Goal: Task Accomplishment & Management: Use online tool/utility

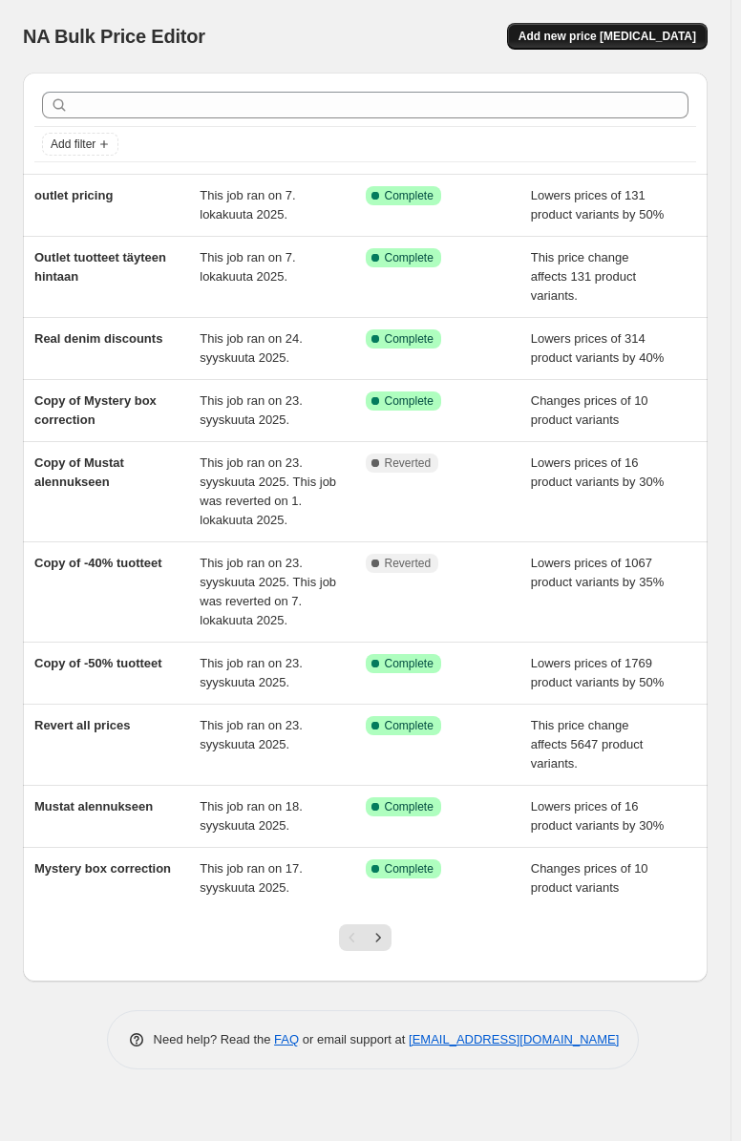
click at [583, 31] on span "Add new price [MEDICAL_DATA]" at bounding box center [608, 36] width 178 height 15
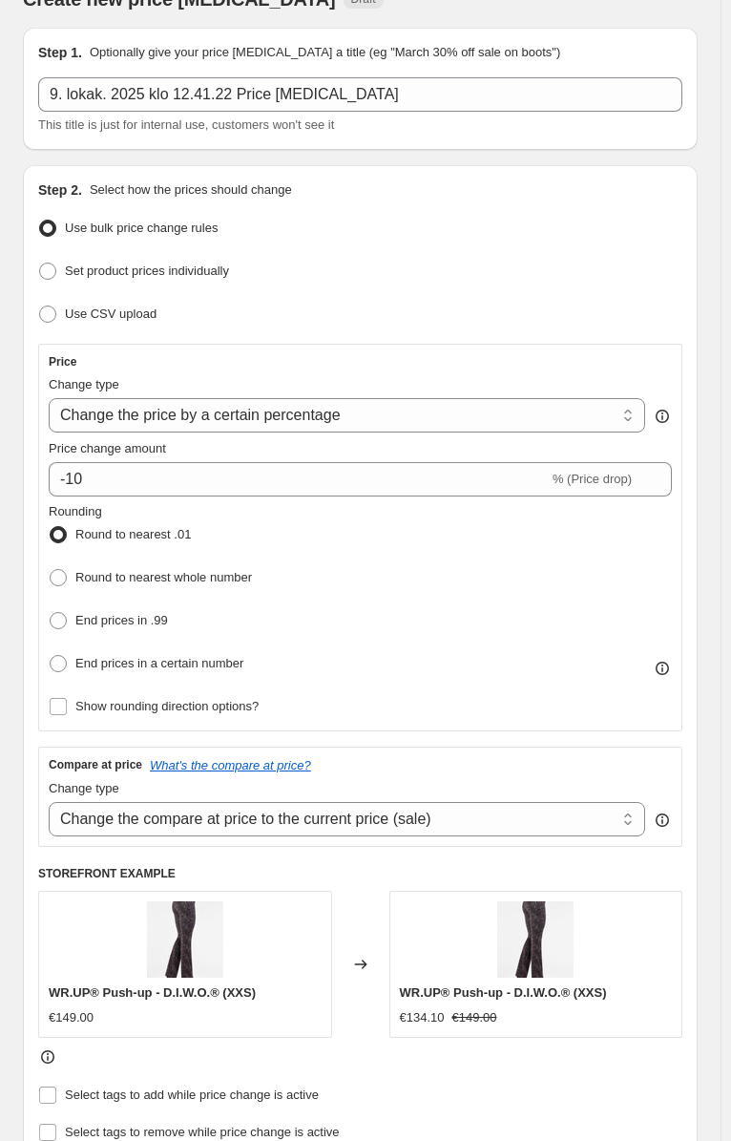
scroll to position [95, 0]
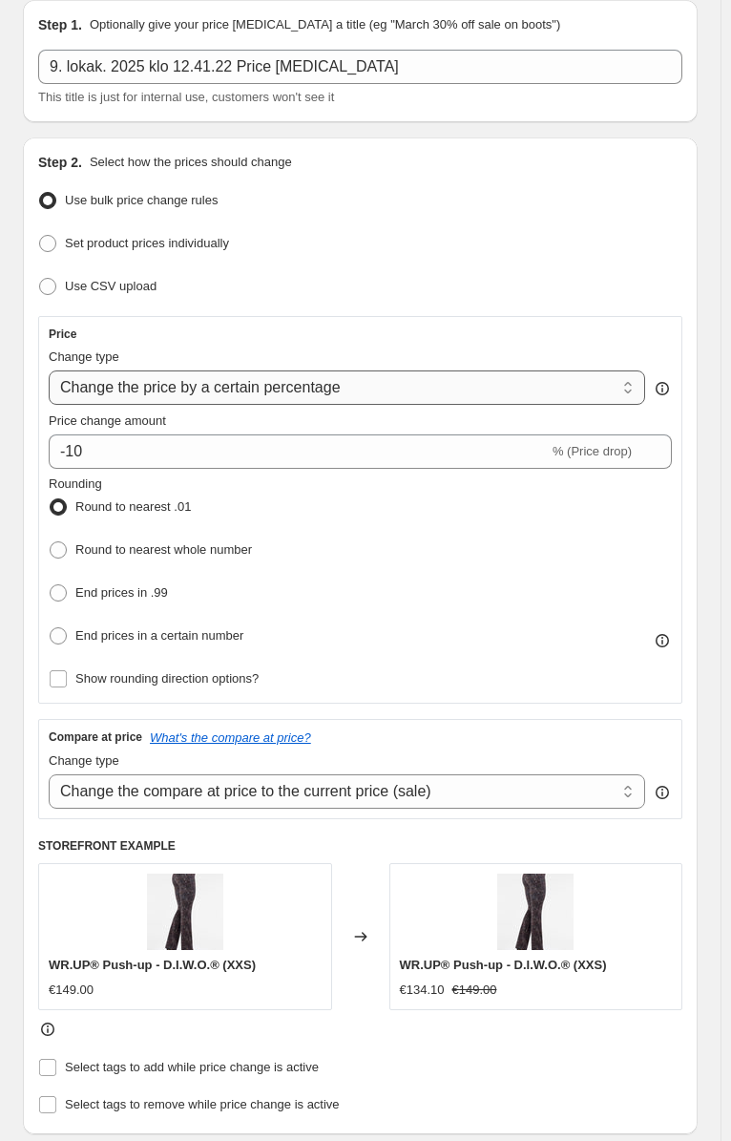
click at [241, 371] on select "Change the price to a certain amount Change the price by a certain amount Chang…" at bounding box center [347, 388] width 597 height 34
select select "ecap"
click at [49, 371] on select "Change the price to a certain amount Change the price by a certain amount Chang…" at bounding box center [347, 388] width 597 height 34
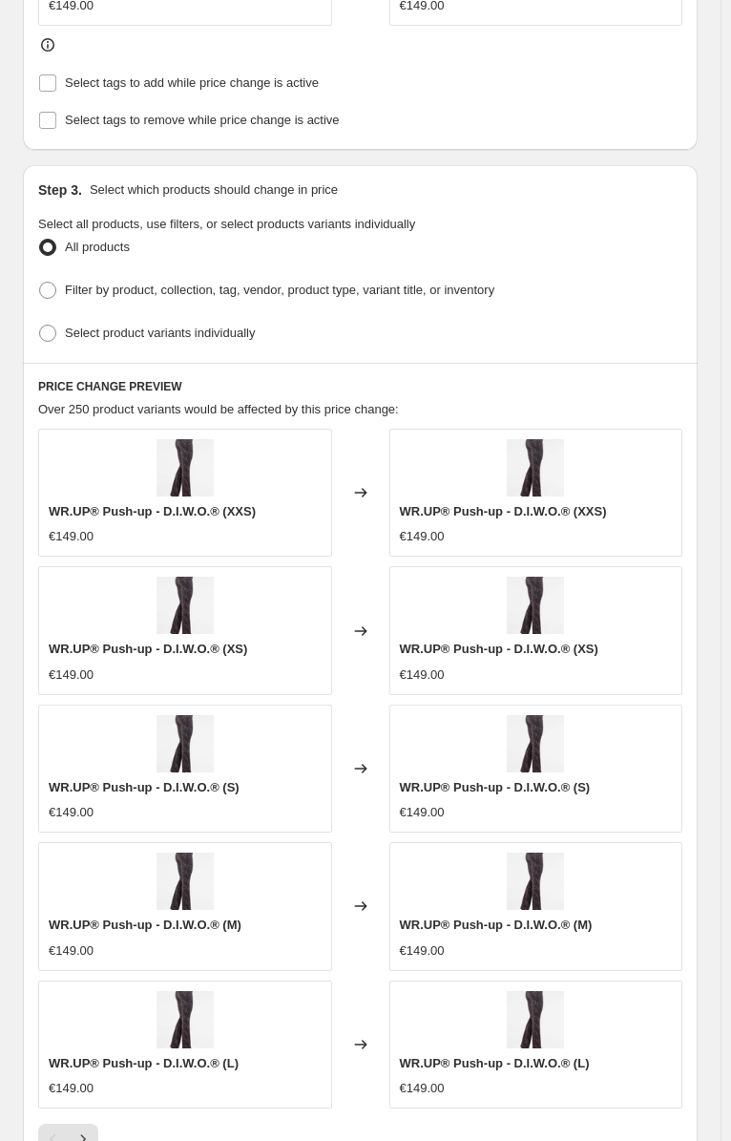
scroll to position [605, 0]
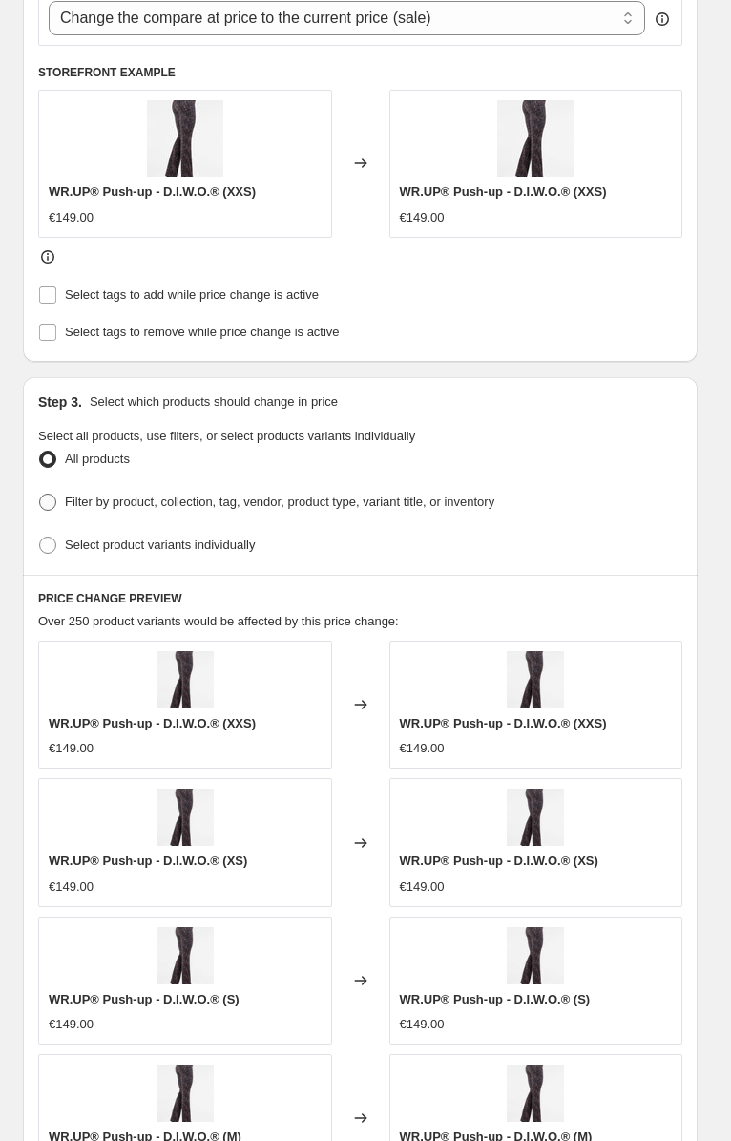
click at [128, 495] on span "Filter by product, collection, tag, vendor, product type, variant title, or inv…" at bounding box center [280, 502] width 430 height 14
click at [40, 494] on input "Filter by product, collection, tag, vendor, product type, variant title, or inv…" at bounding box center [39, 494] width 1 height 1
radio input "true"
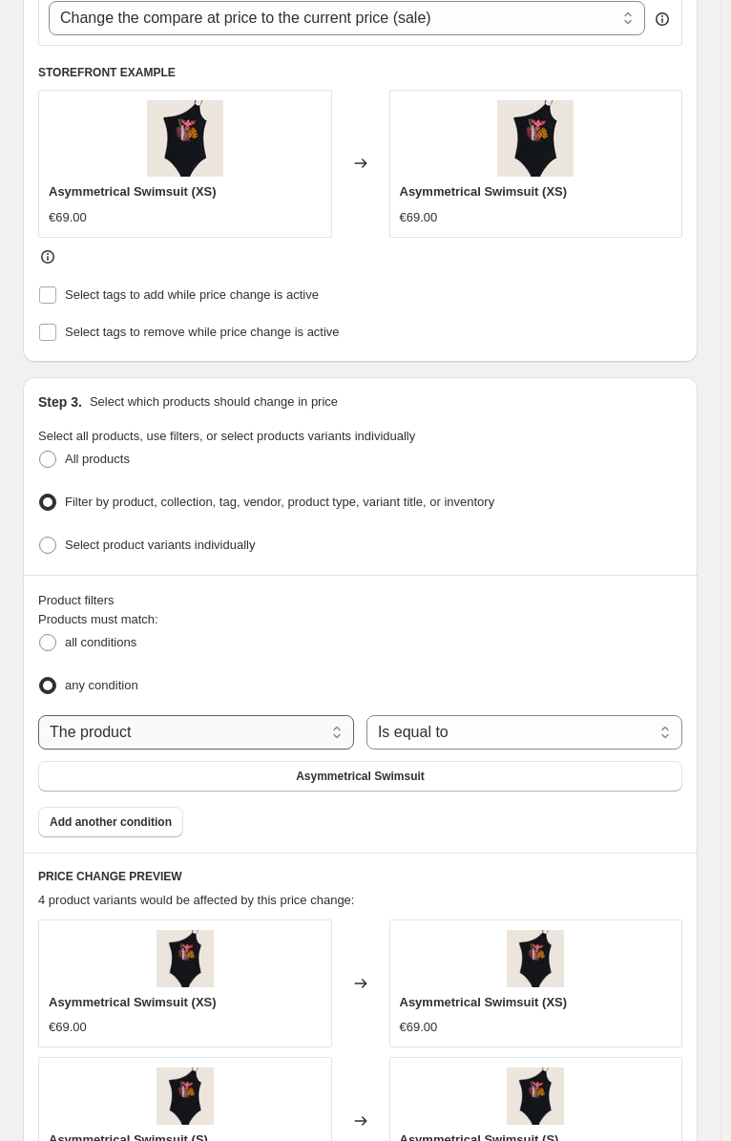
click at [210, 715] on select "The product The product's collection The product's tag The product's vendor The…" at bounding box center [196, 732] width 316 height 34
select select "tag"
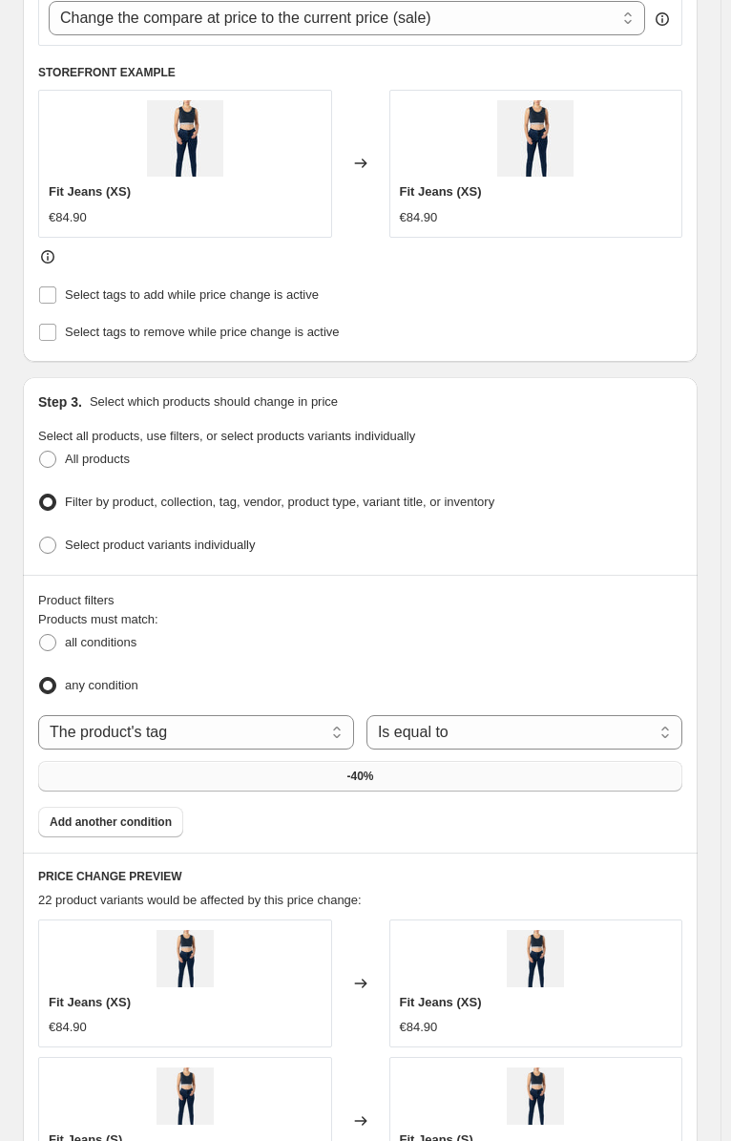
click at [430, 761] on button "-40%" at bounding box center [360, 776] width 645 height 31
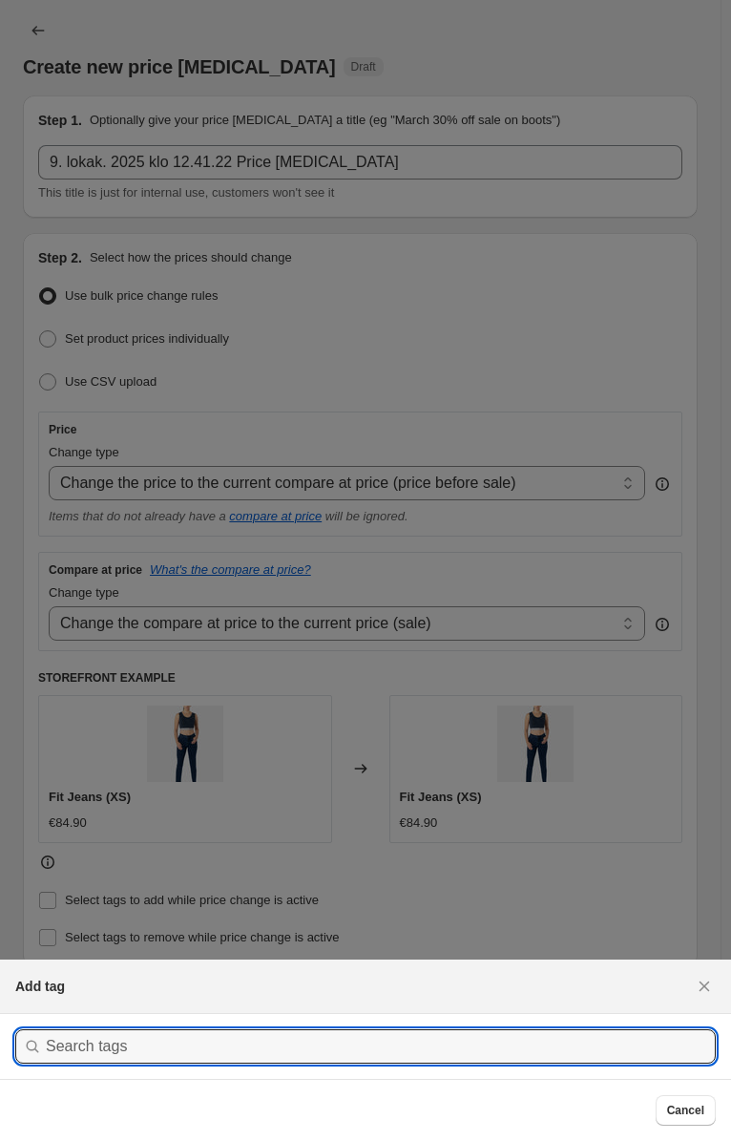
scroll to position [0, 0]
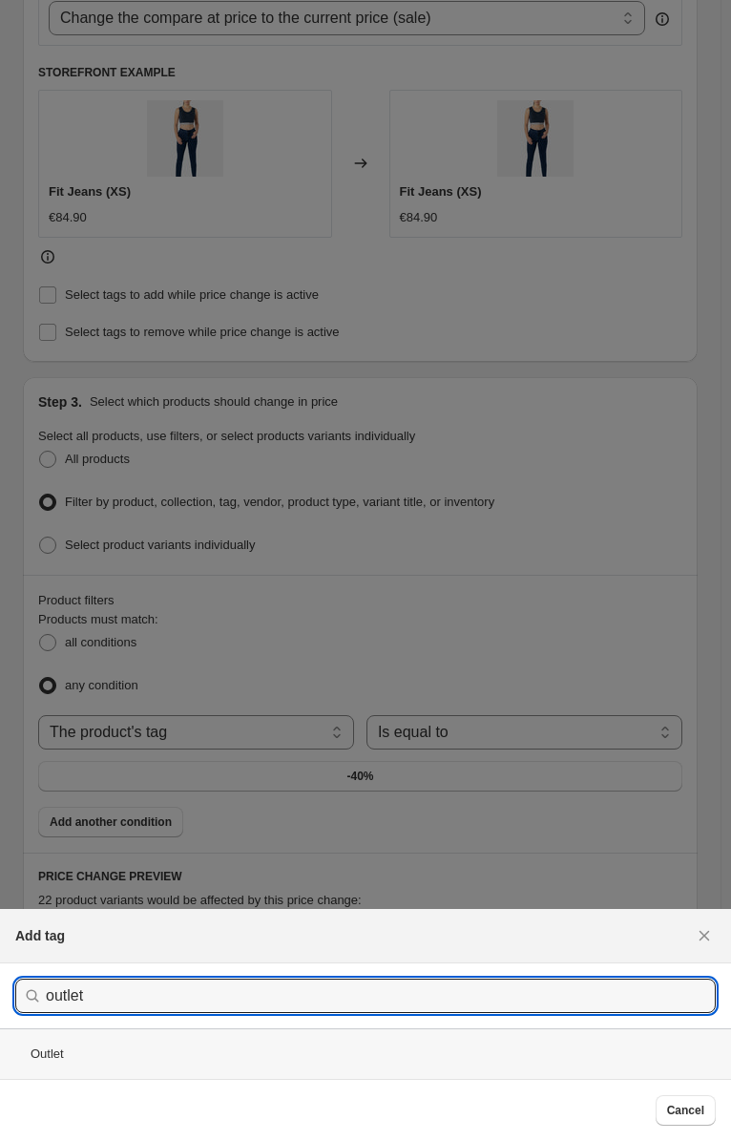
type input "outlet"
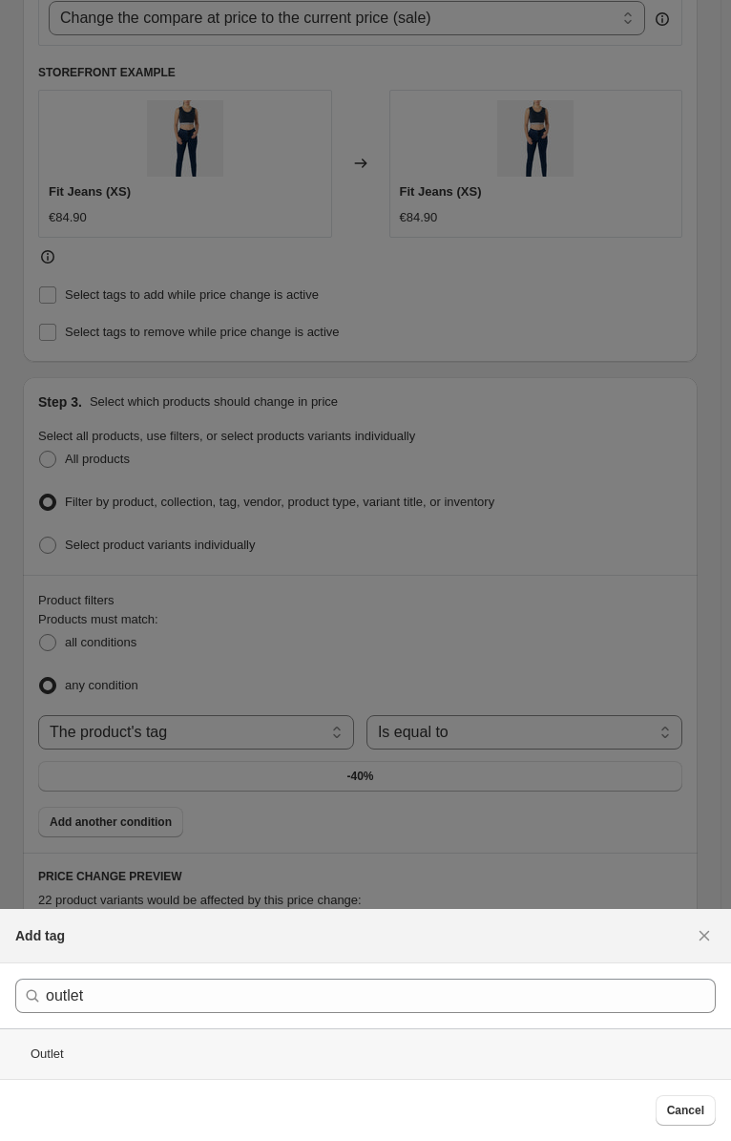
click at [399, 1028] on div "Outlet" at bounding box center [365, 1053] width 731 height 51
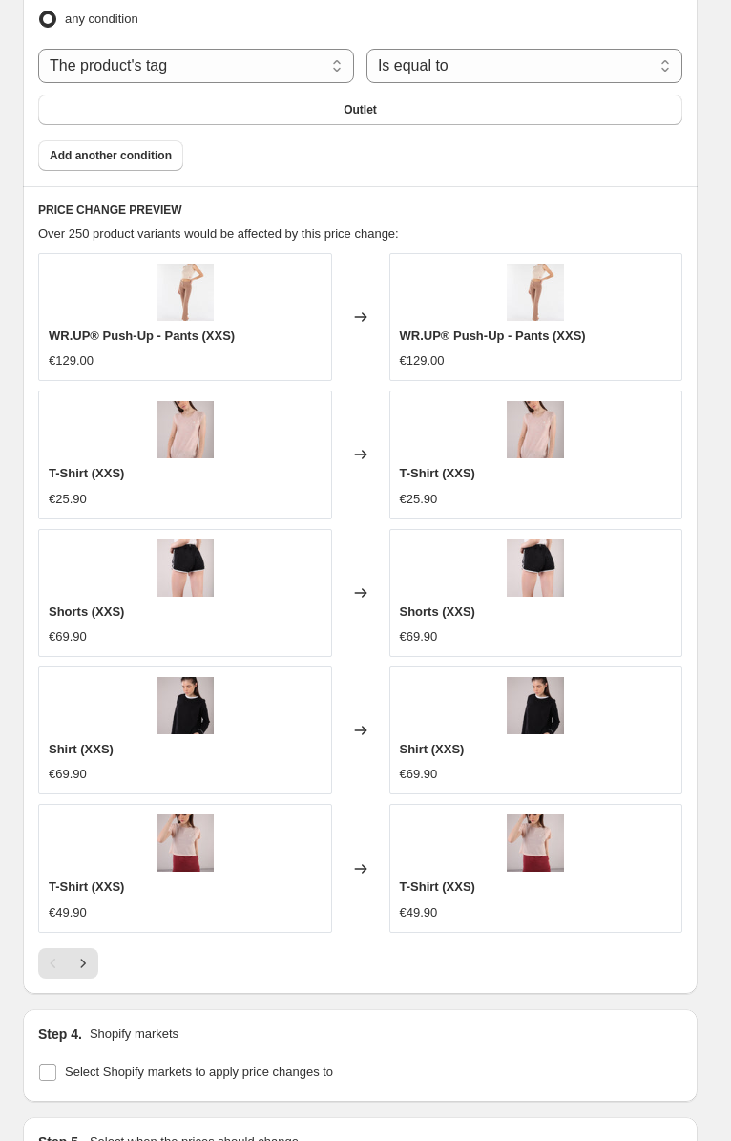
scroll to position [1432, 0]
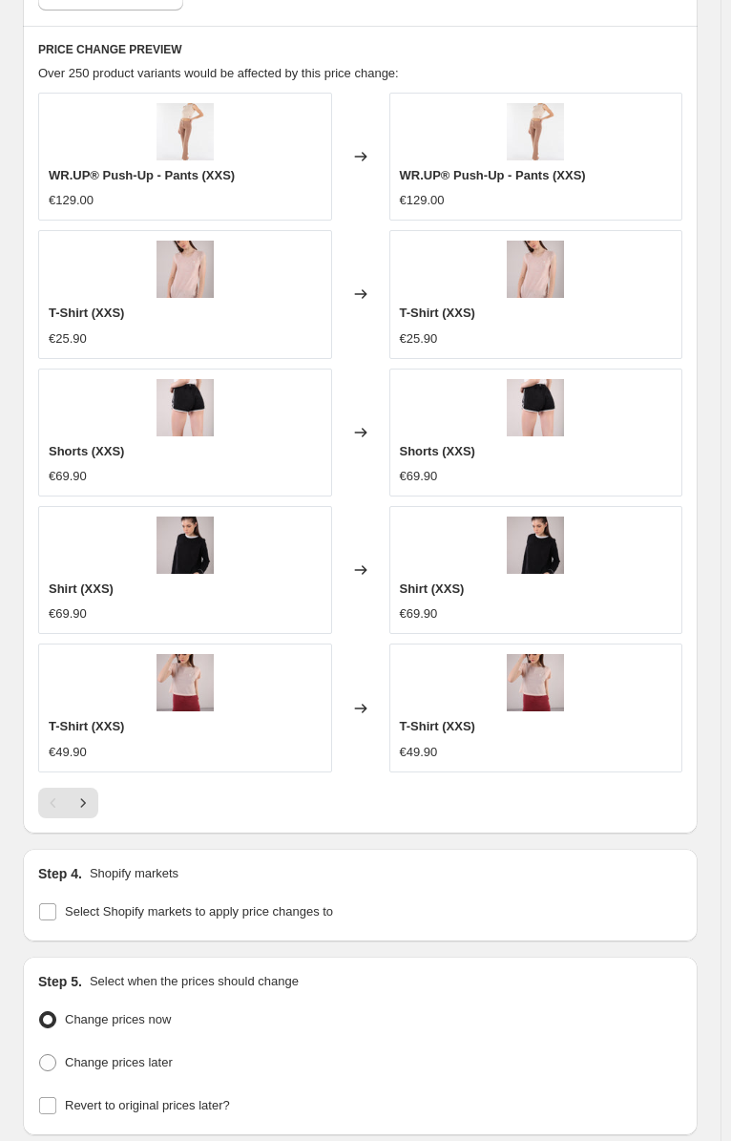
click at [104, 849] on div "Step 4. Shopify markets Select Shopify markets to apply price changes to" at bounding box center [360, 895] width 675 height 93
click at [107, 902] on span "Select Shopify markets to apply price changes to" at bounding box center [199, 911] width 268 height 19
click at [56, 903] on input "Select Shopify markets to apply price changes to" at bounding box center [47, 911] width 17 height 17
checkbox input "true"
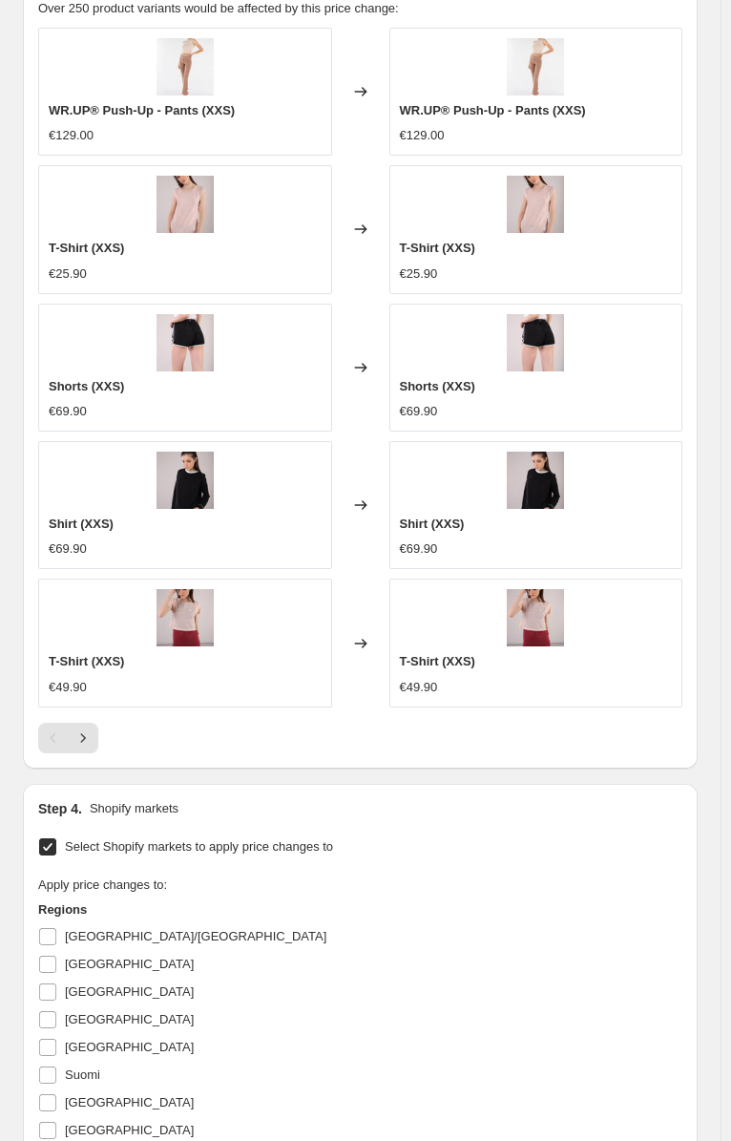
scroll to position [1528, 0]
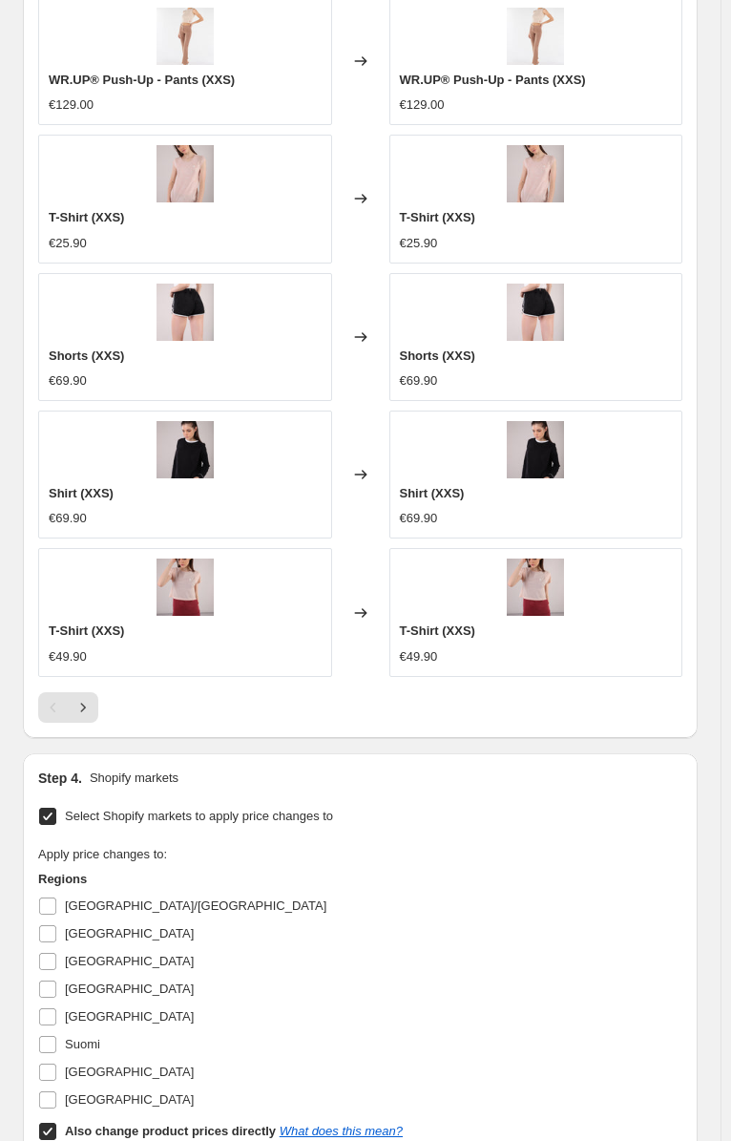
click at [48, 1123] on input "Also change product prices directly What does this mean?" at bounding box center [47, 1131] width 17 height 17
checkbox input "false"
click at [48, 1036] on input "Suomi" at bounding box center [47, 1044] width 17 height 17
checkbox input "true"
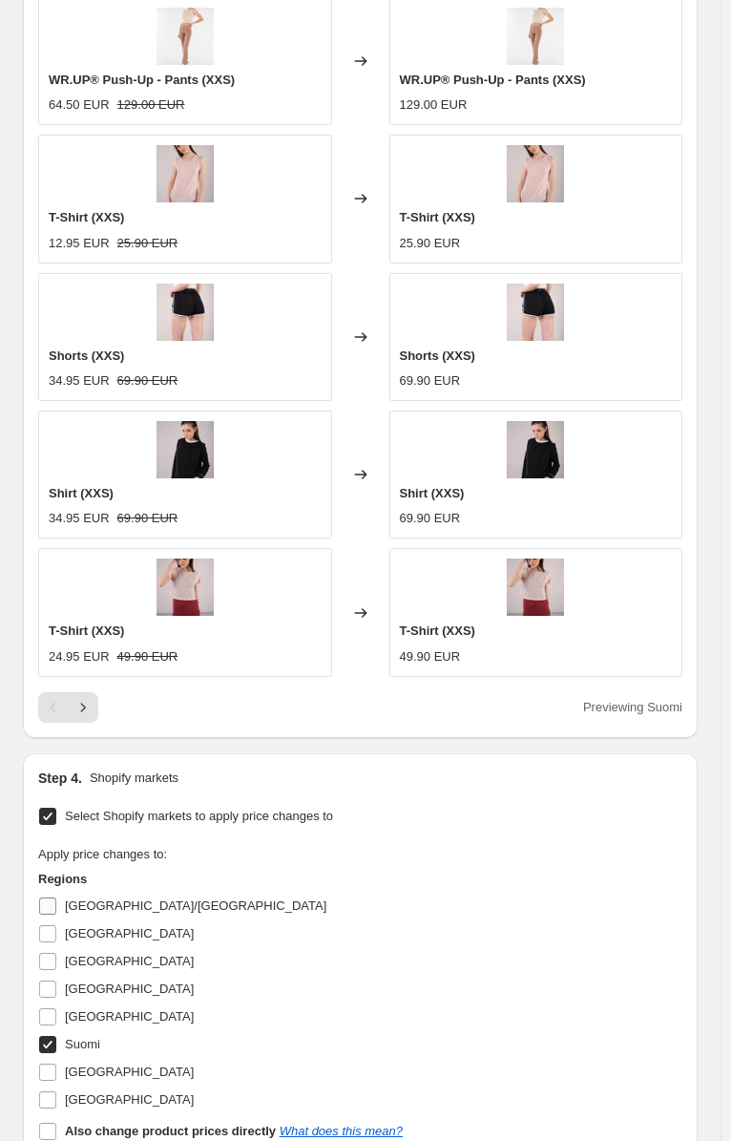
click at [50, 898] on input "[GEOGRAPHIC_DATA]/[GEOGRAPHIC_DATA]" at bounding box center [47, 906] width 17 height 17
checkbox input "true"
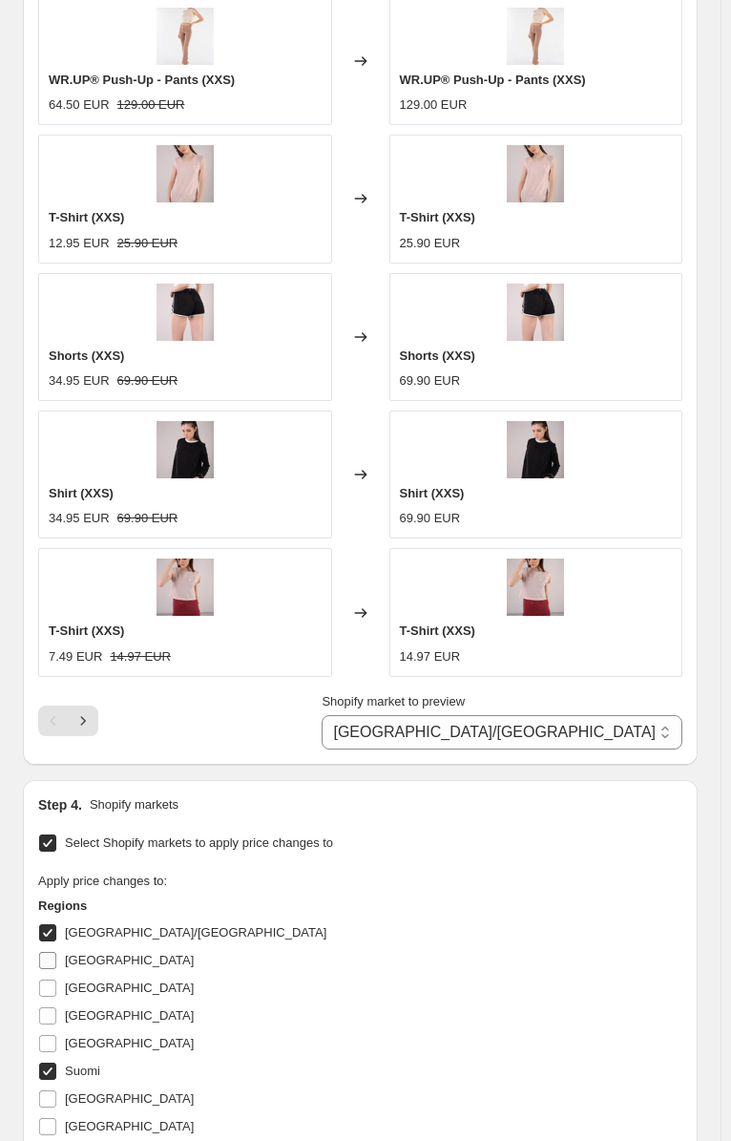
click at [49, 952] on input "[GEOGRAPHIC_DATA]" at bounding box center [47, 960] width 17 height 17
checkbox input "true"
click at [41, 980] on input "[GEOGRAPHIC_DATA]" at bounding box center [47, 988] width 17 height 17
checkbox input "true"
click at [47, 1007] on input "[GEOGRAPHIC_DATA]" at bounding box center [47, 1015] width 17 height 17
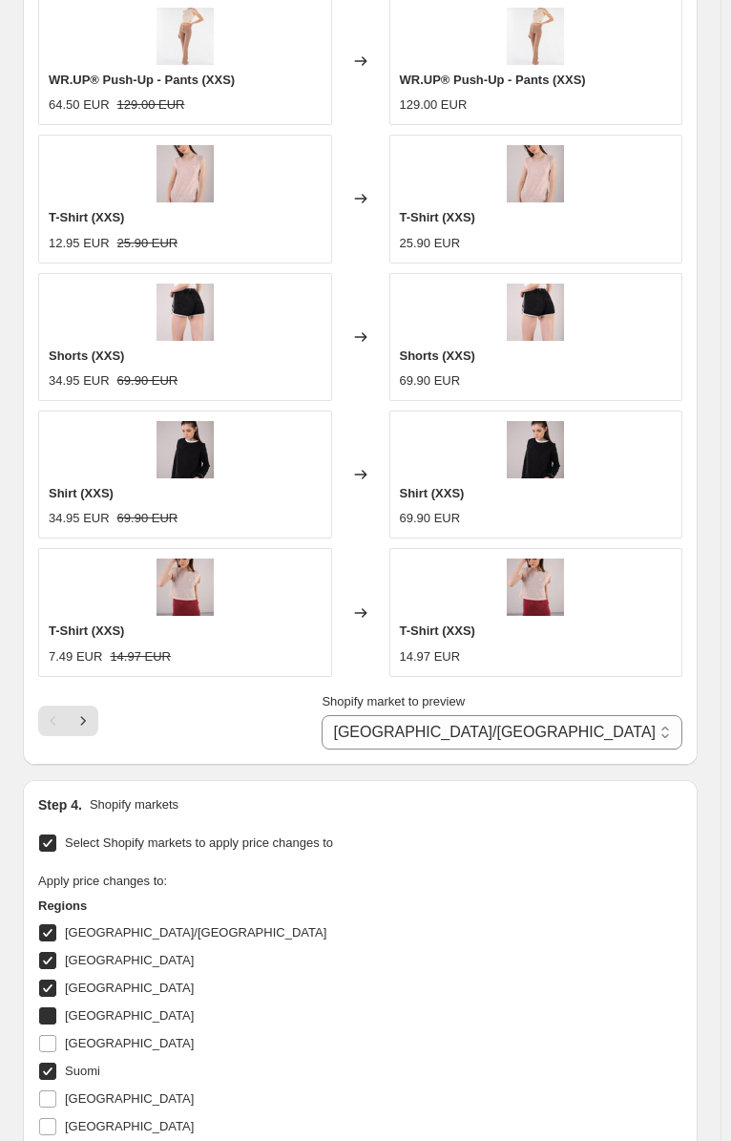
checkbox input "true"
click at [48, 1035] on input "[GEOGRAPHIC_DATA]" at bounding box center [47, 1043] width 17 height 17
checkbox input "true"
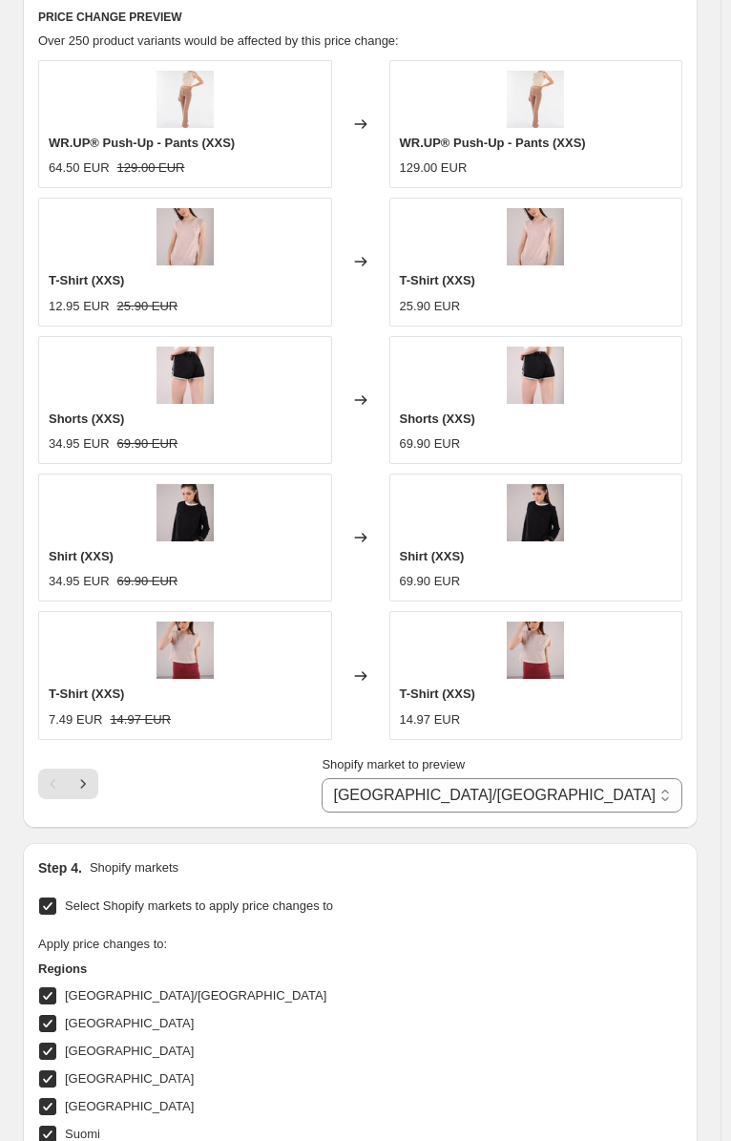
scroll to position [1241, 0]
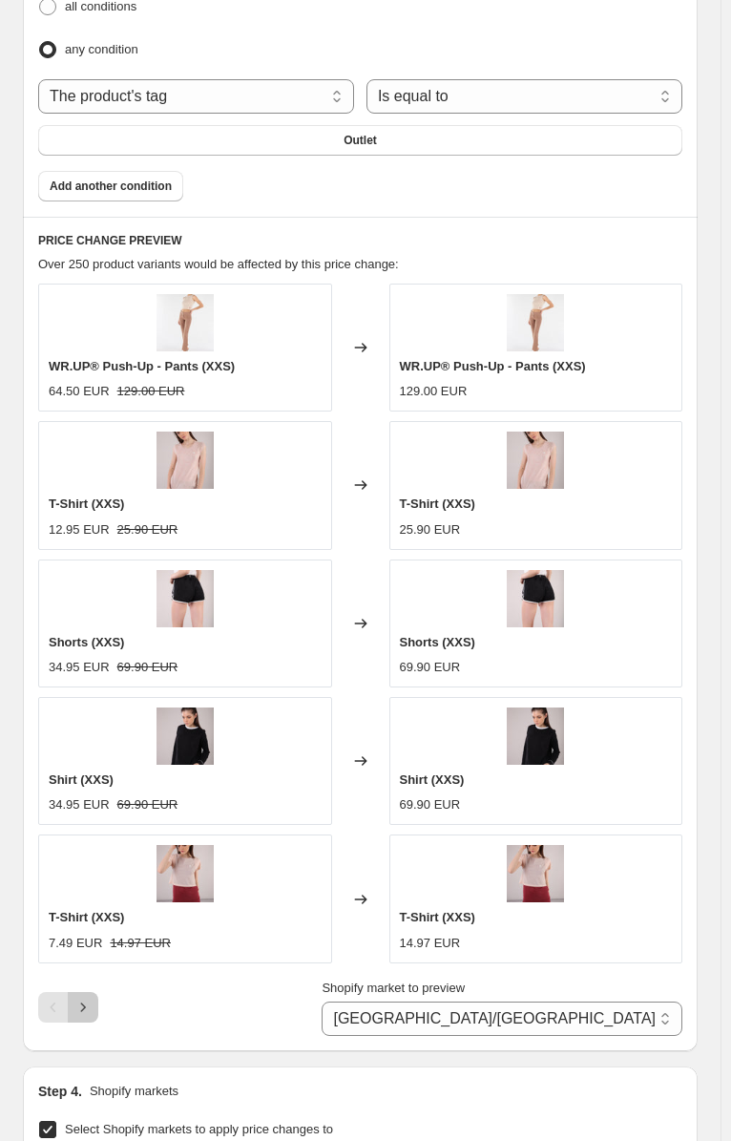
click at [85, 998] on icon "Next" at bounding box center [83, 1007] width 19 height 19
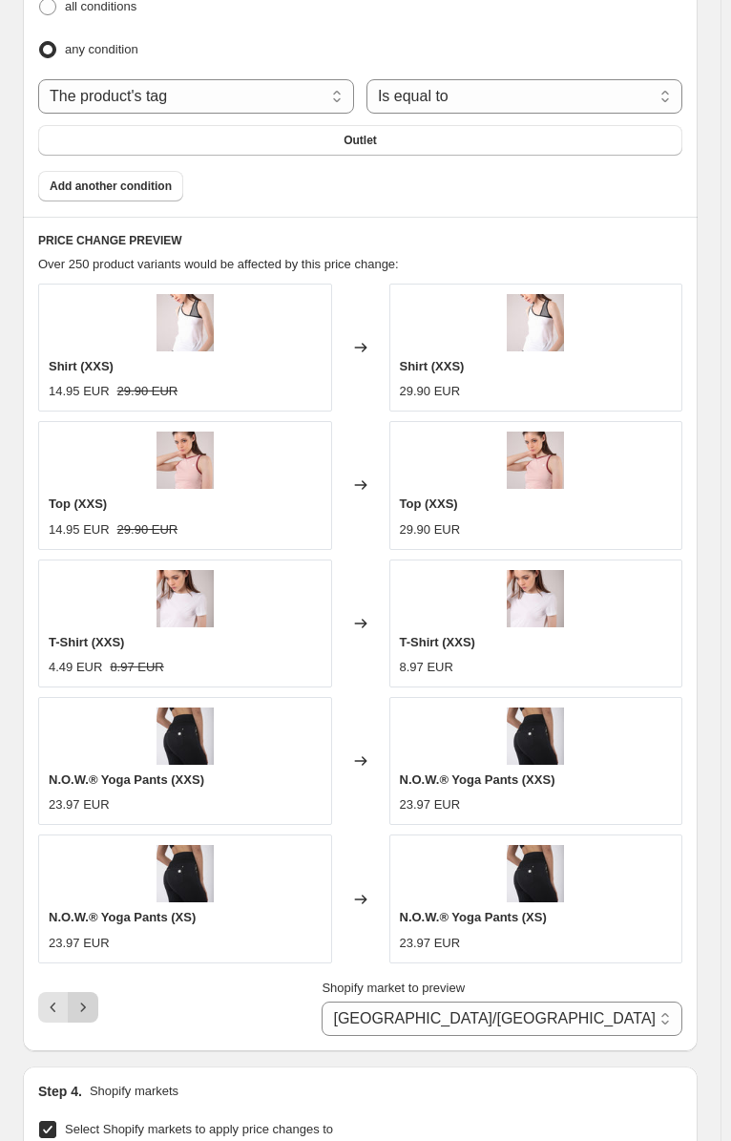
click at [85, 998] on icon "Next" at bounding box center [83, 1007] width 19 height 19
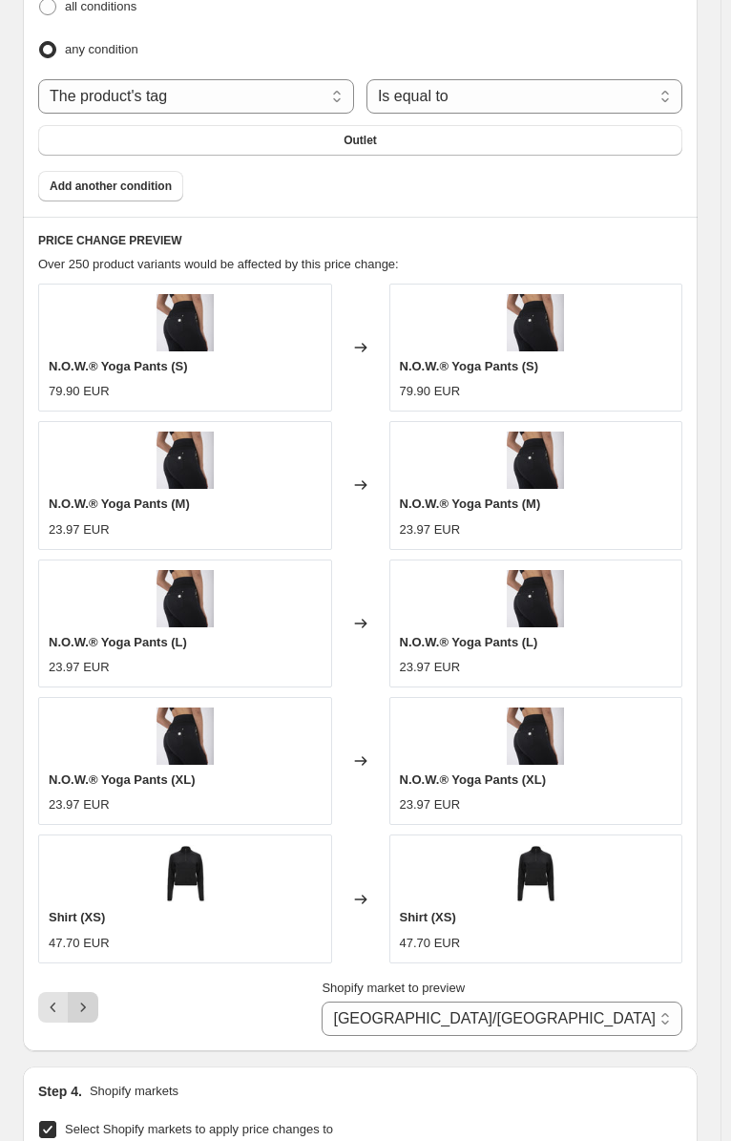
click at [85, 998] on icon "Next" at bounding box center [83, 1007] width 19 height 19
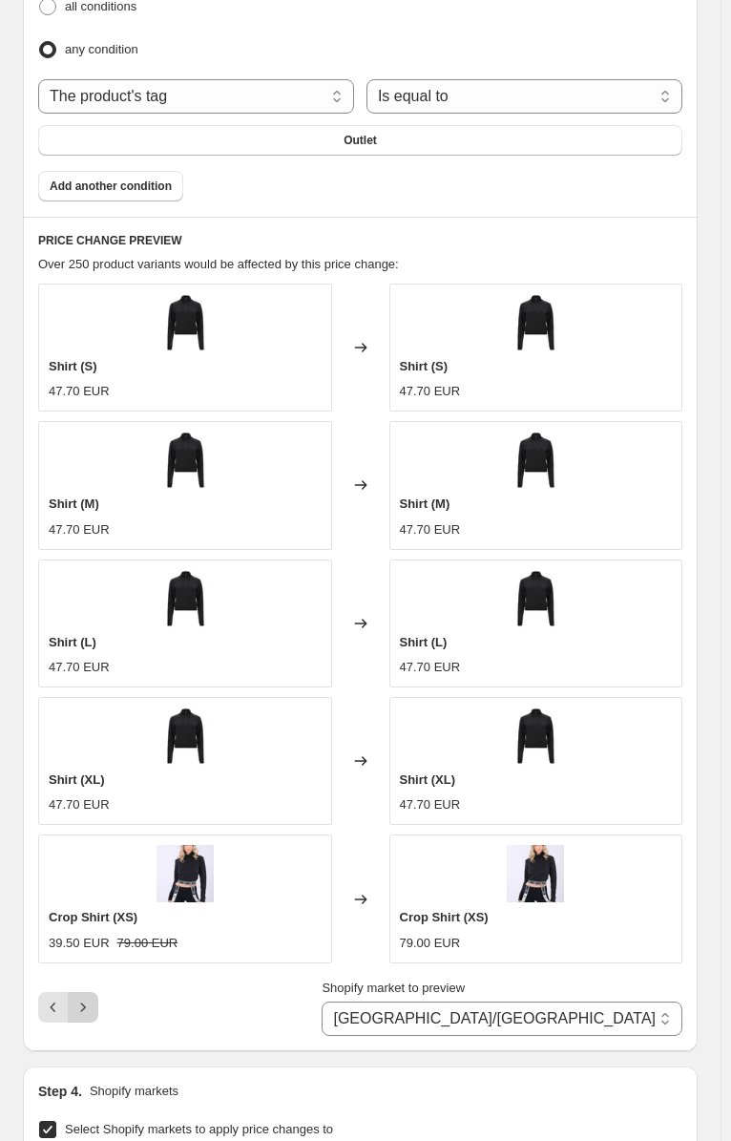
click at [85, 998] on icon "Next" at bounding box center [83, 1007] width 19 height 19
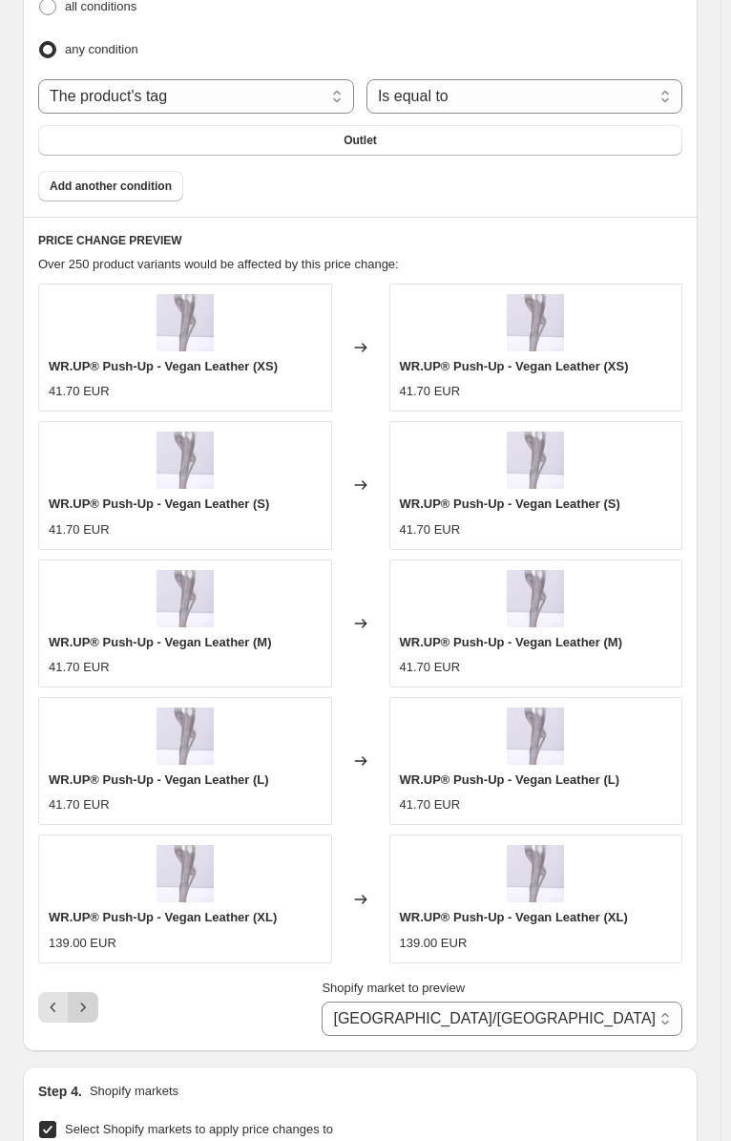
click at [85, 998] on icon "Next" at bounding box center [83, 1007] width 19 height 19
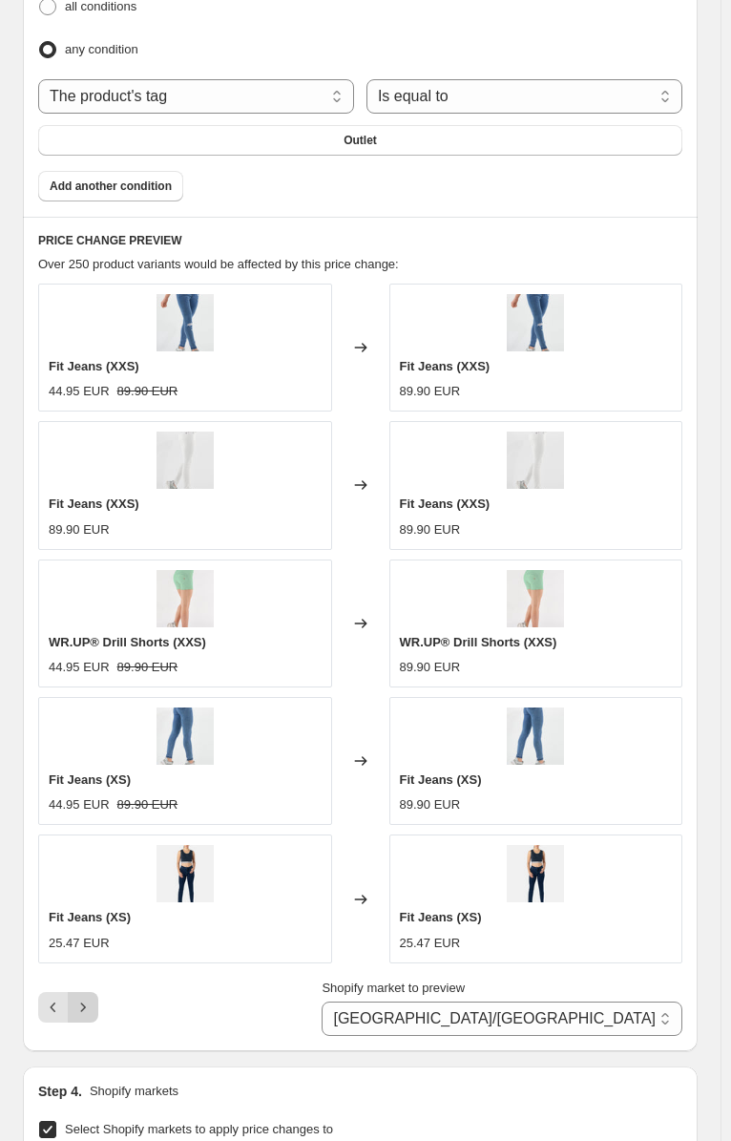
click at [85, 998] on icon "Next" at bounding box center [83, 1007] width 19 height 19
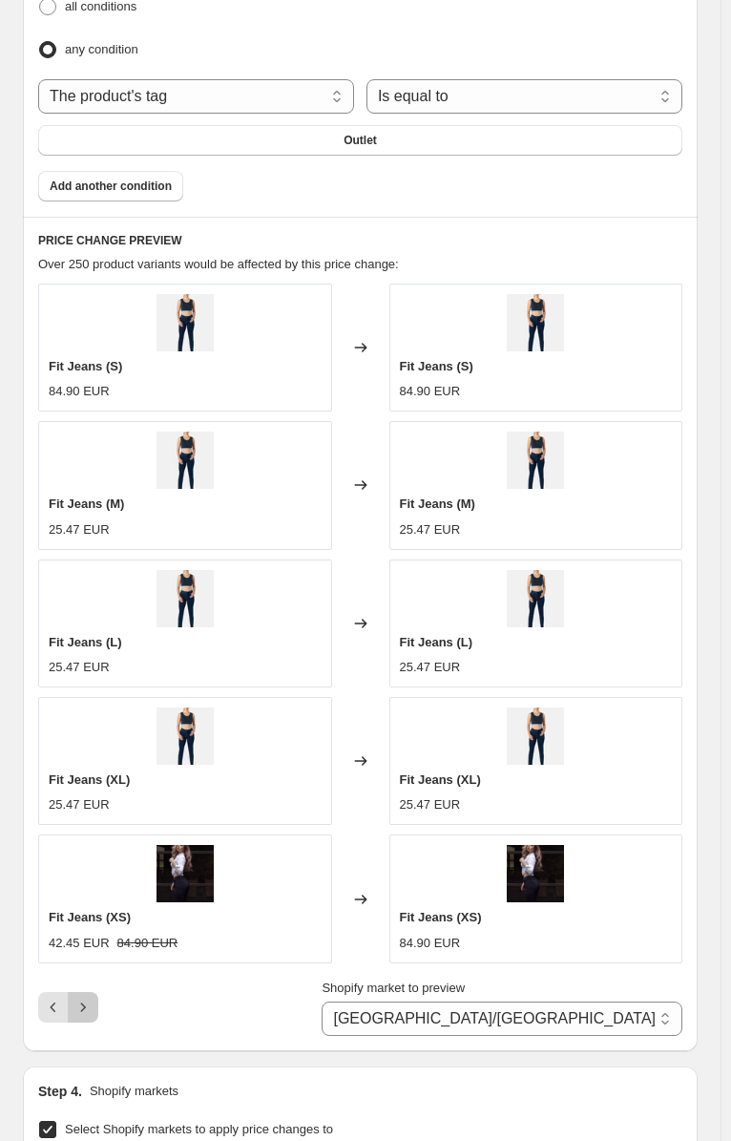
click at [86, 998] on icon "Next" at bounding box center [83, 1007] width 19 height 19
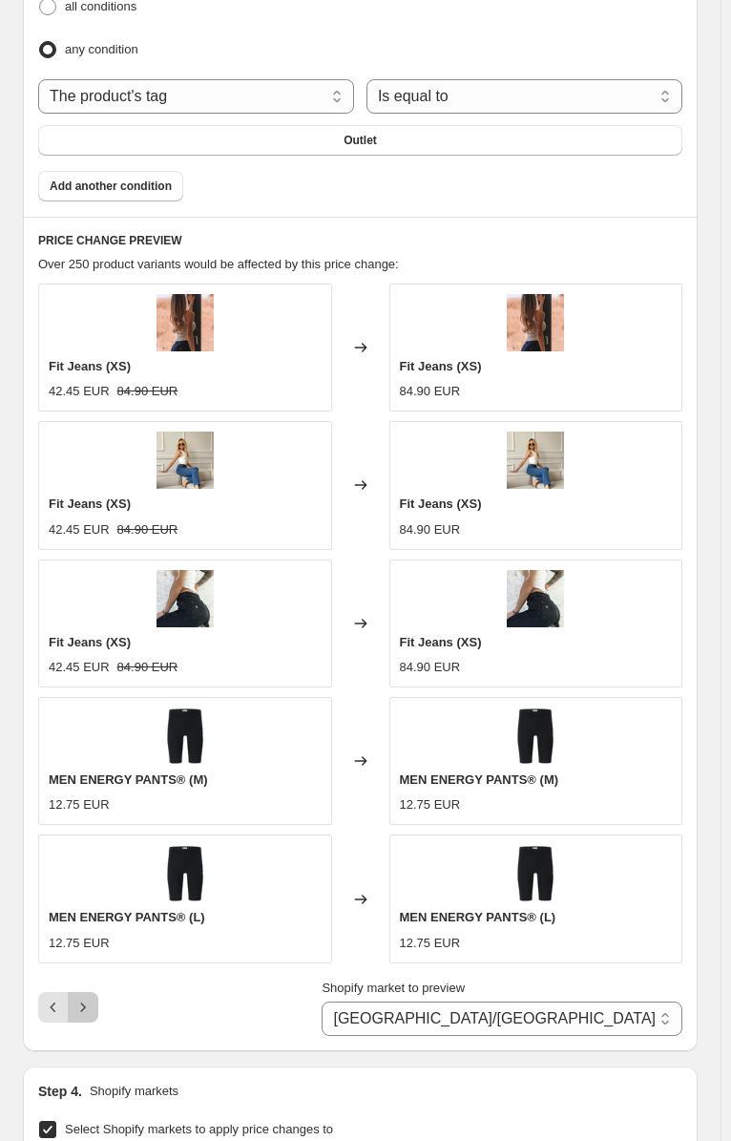
click at [87, 992] on button "Next" at bounding box center [83, 1007] width 31 height 31
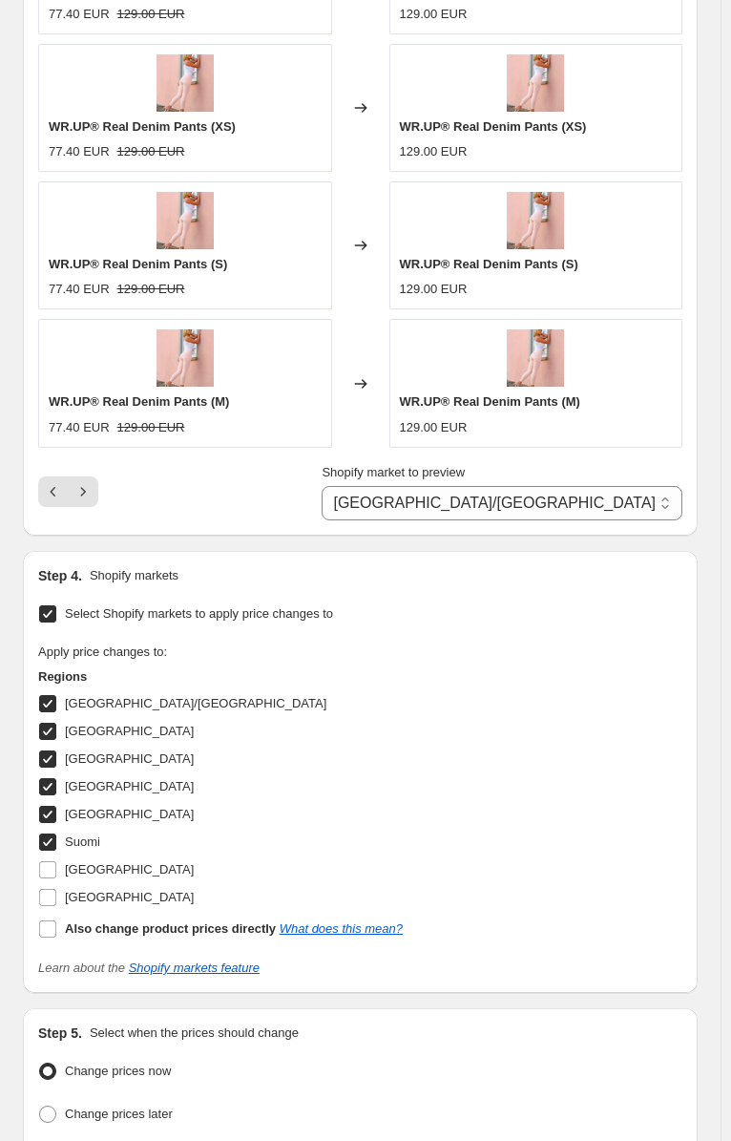
scroll to position [1801, 0]
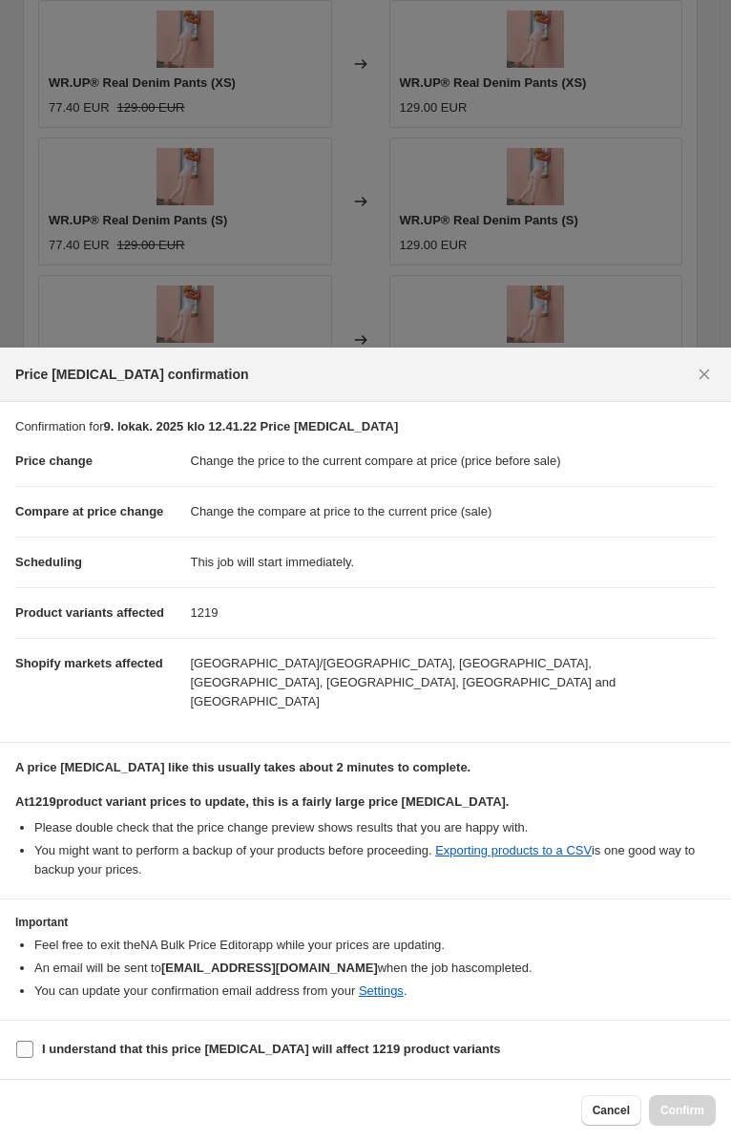
click at [170, 1042] on b "I understand that this price [MEDICAL_DATA] will affect 1219 product variants" at bounding box center [271, 1049] width 459 height 14
click at [33, 1041] on input "I understand that this price [MEDICAL_DATA] will affect 1219 product variants" at bounding box center [24, 1049] width 17 height 17
checkbox input "true"
click at [661, 1103] on span "Confirm" at bounding box center [683, 1110] width 44 height 15
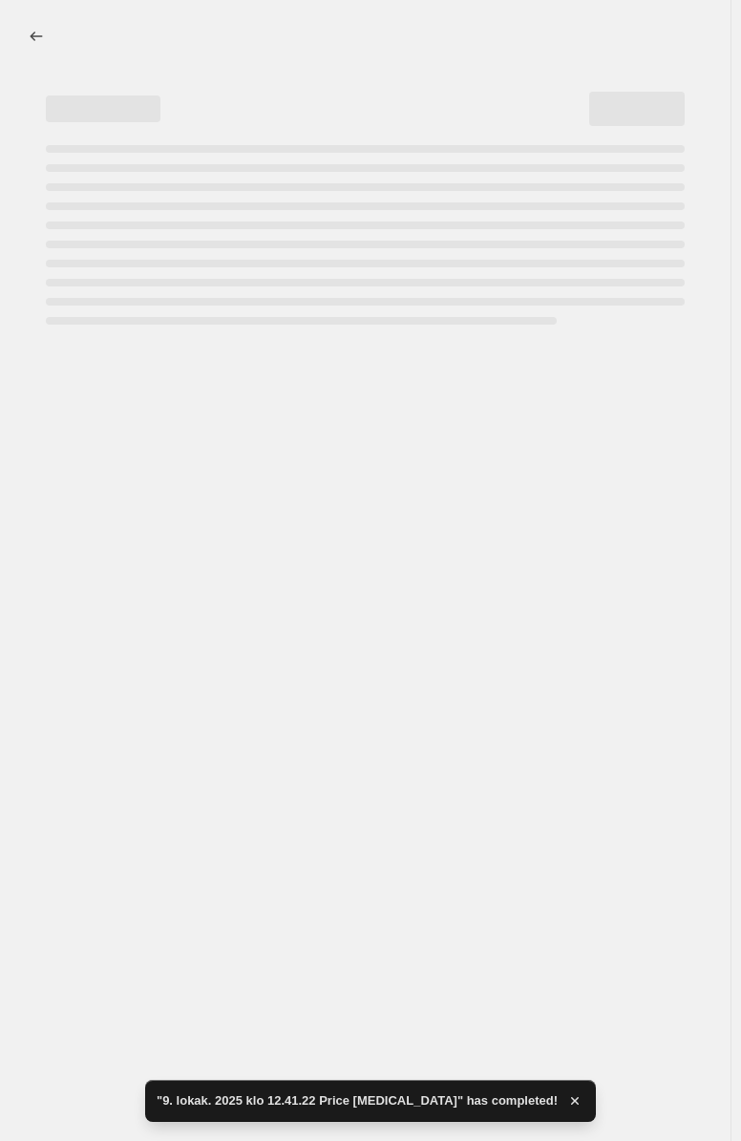
select select "ecap"
select select "tag"
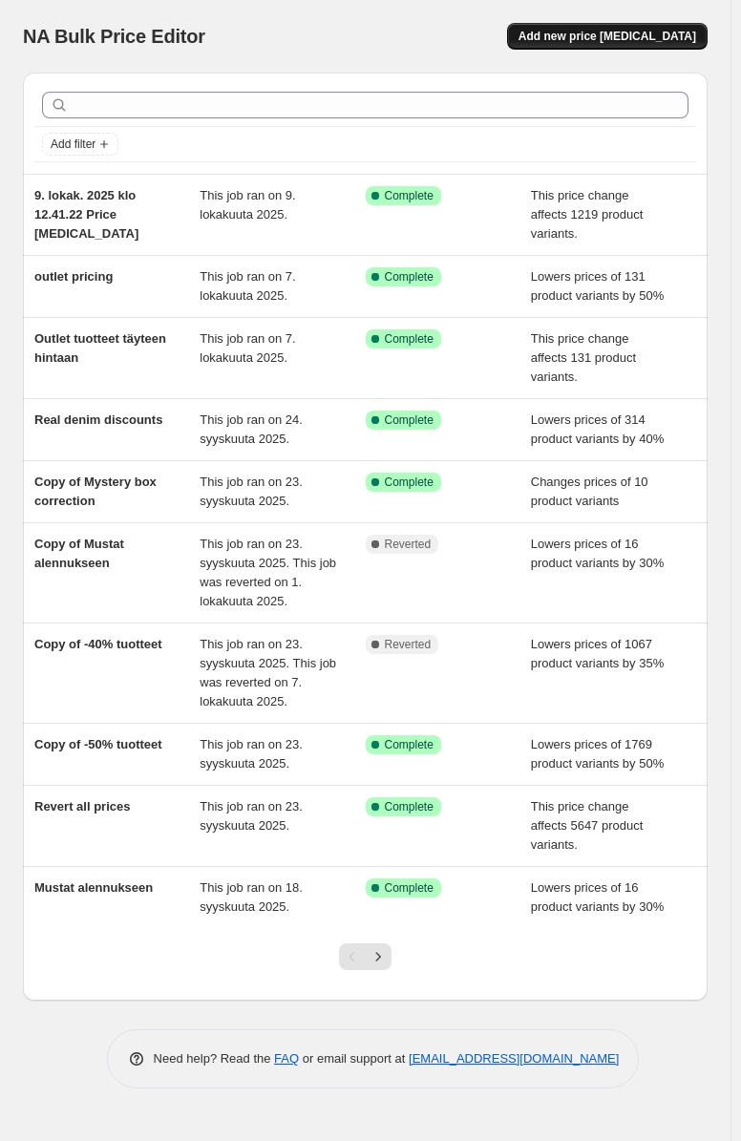
click at [579, 41] on span "Add new price [MEDICAL_DATA]" at bounding box center [608, 36] width 178 height 15
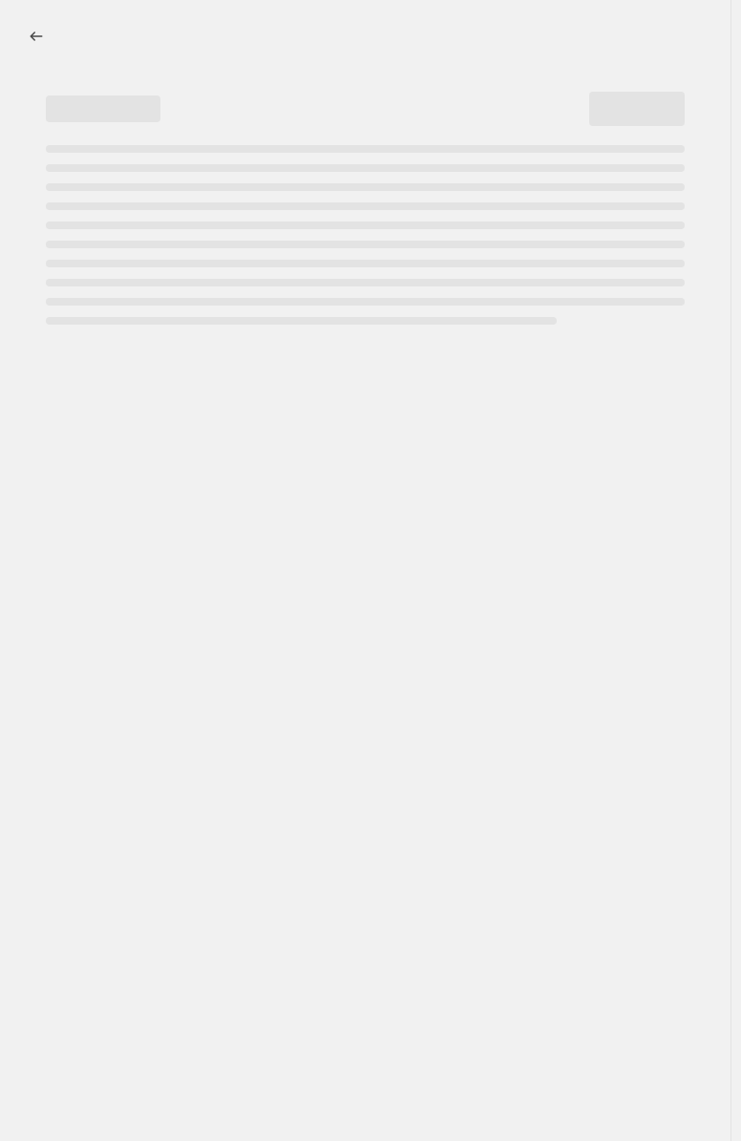
select select "percentage"
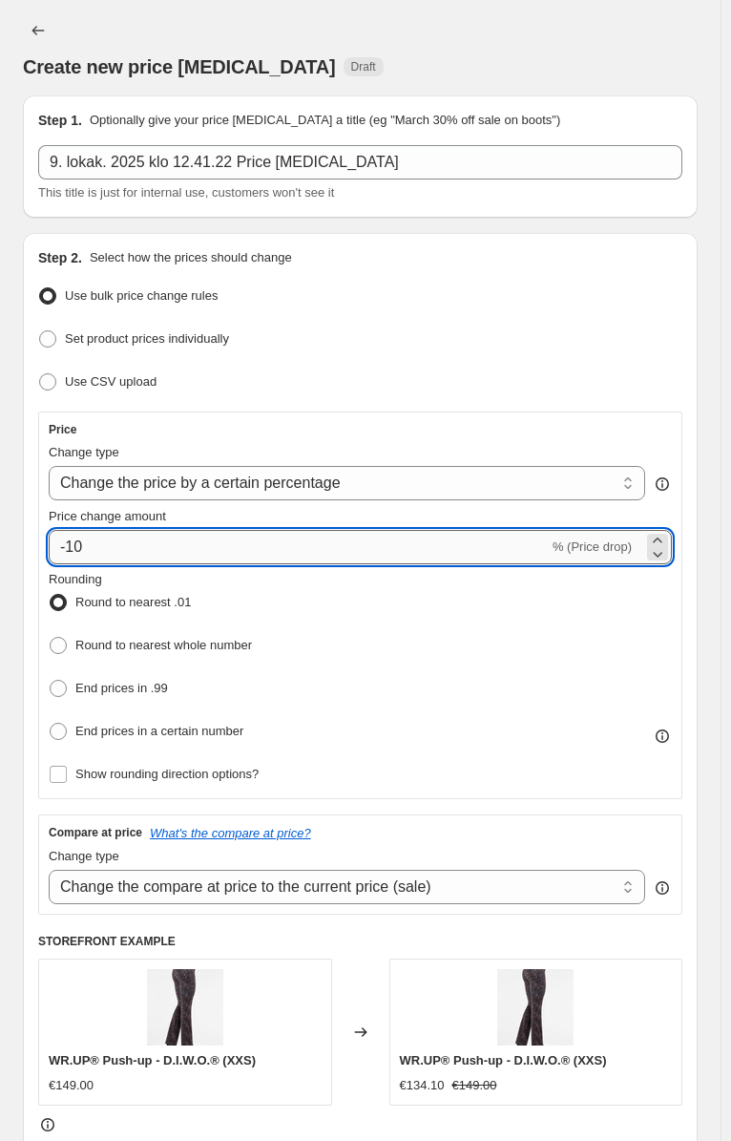
click at [149, 530] on input "-10" at bounding box center [299, 547] width 500 height 34
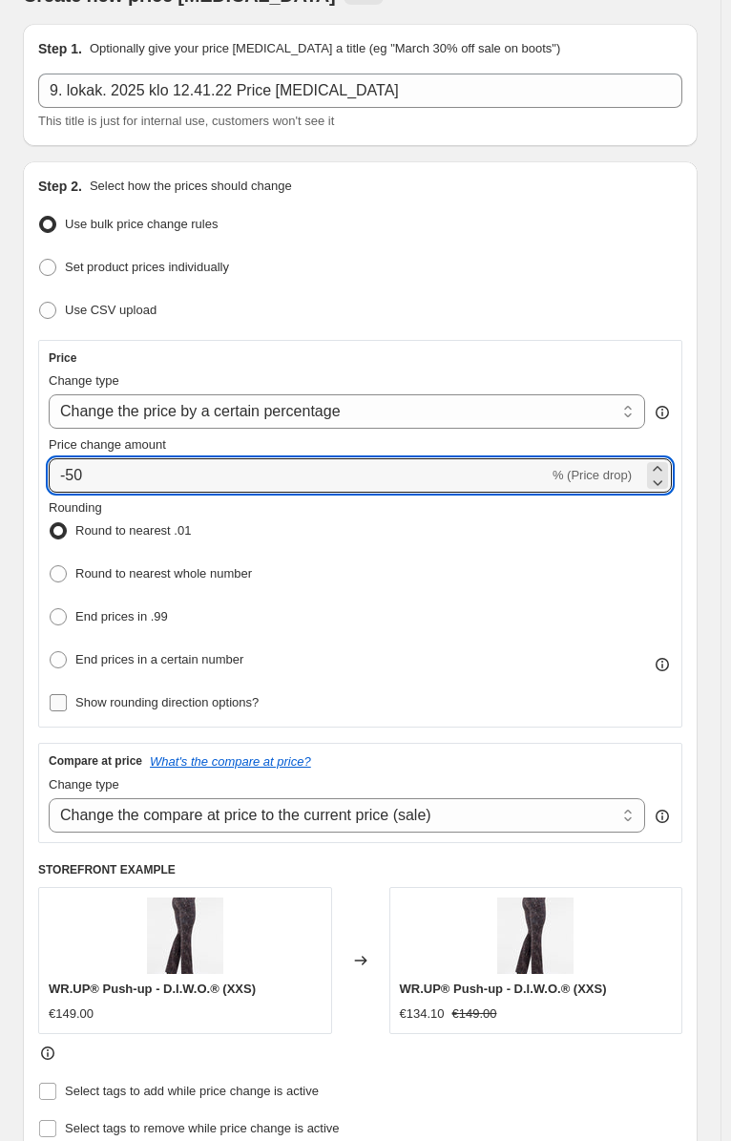
scroll to position [95, 0]
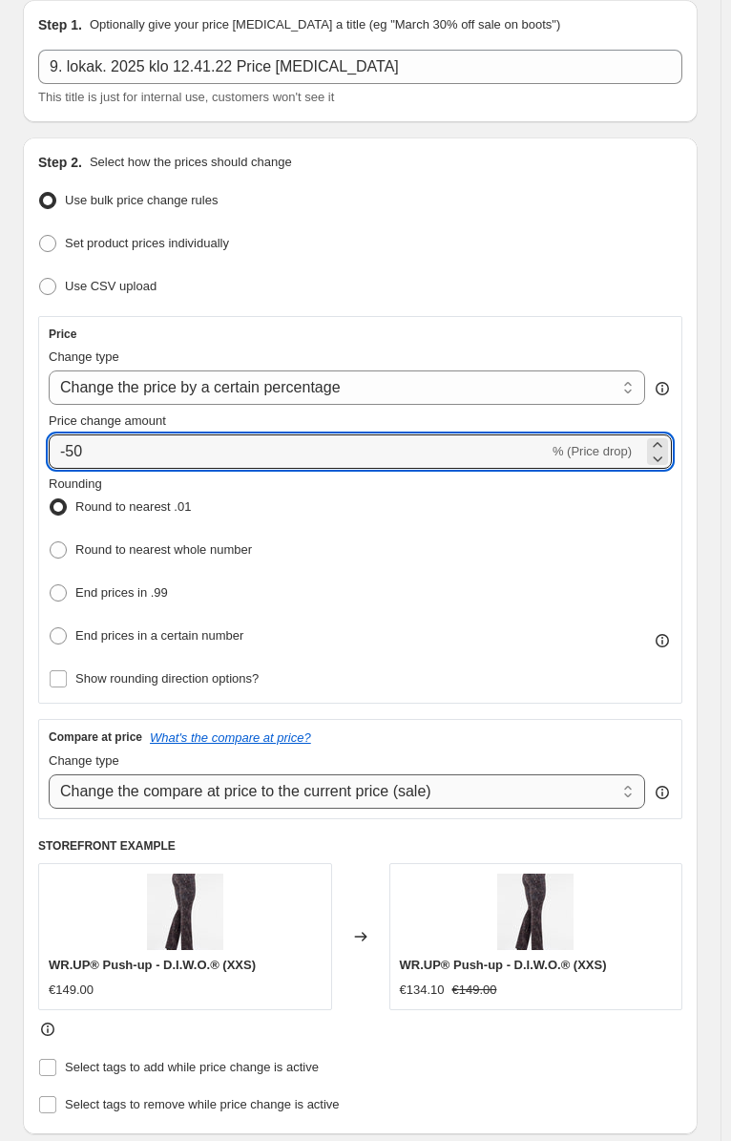
type input "-50"
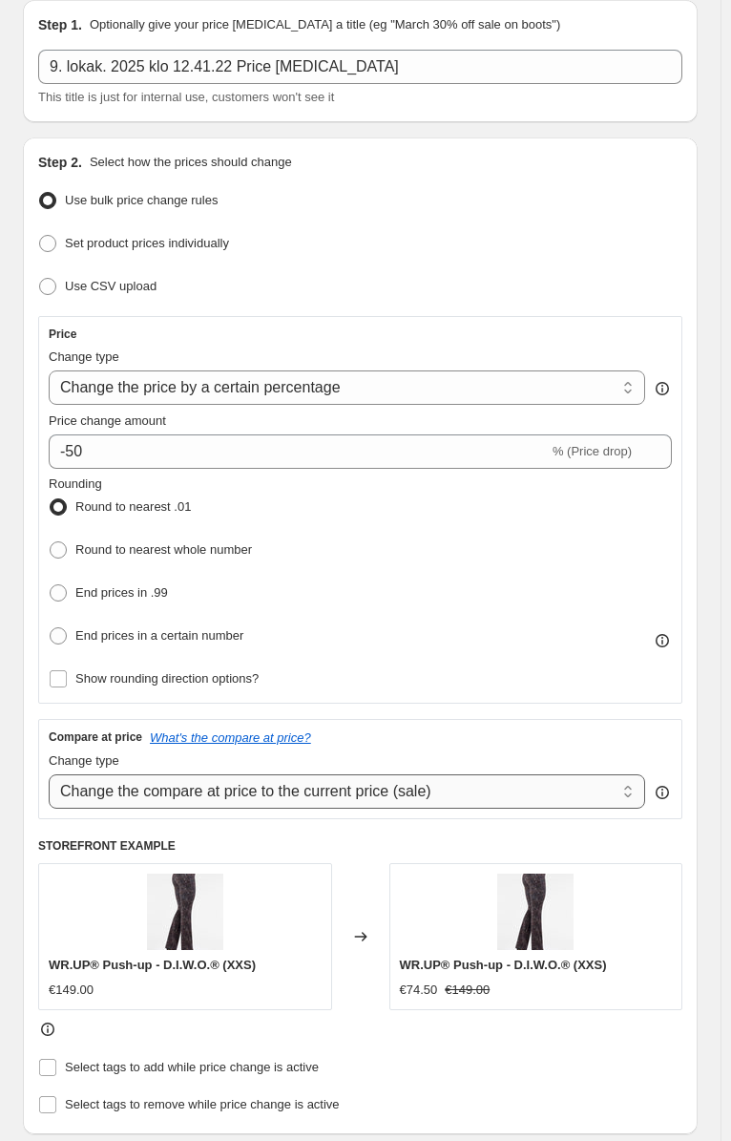
click at [130, 774] on select "Change the compare at price to the current price (sale) Change the compare at p…" at bounding box center [347, 791] width 597 height 34
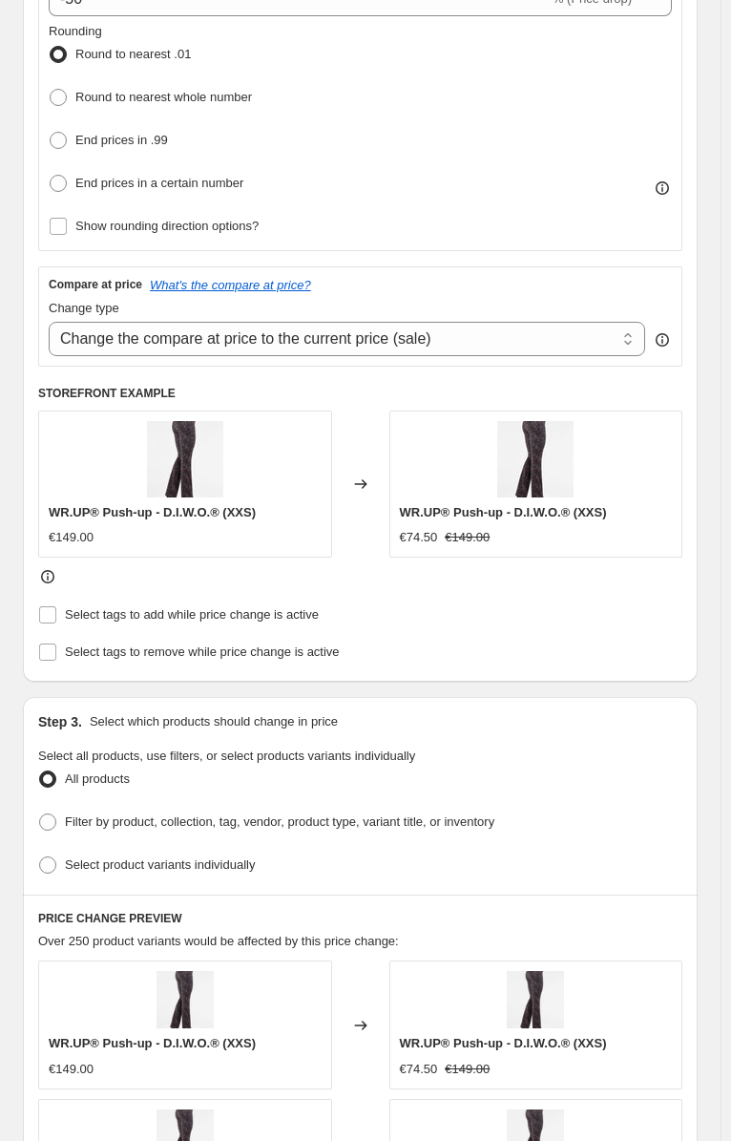
scroll to position [573, 0]
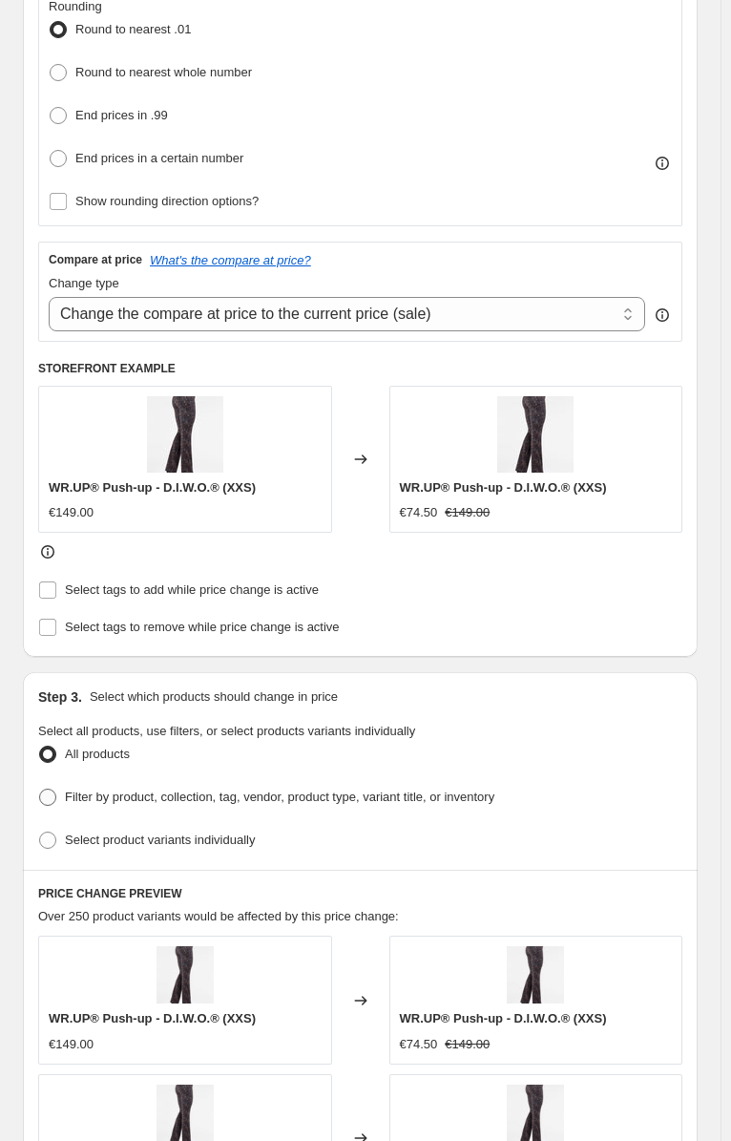
click at [170, 790] on span "Filter by product, collection, tag, vendor, product type, variant title, or inv…" at bounding box center [280, 797] width 430 height 14
click at [40, 789] on input "Filter by product, collection, tag, vendor, product type, variant title, or inv…" at bounding box center [39, 789] width 1 height 1
radio input "true"
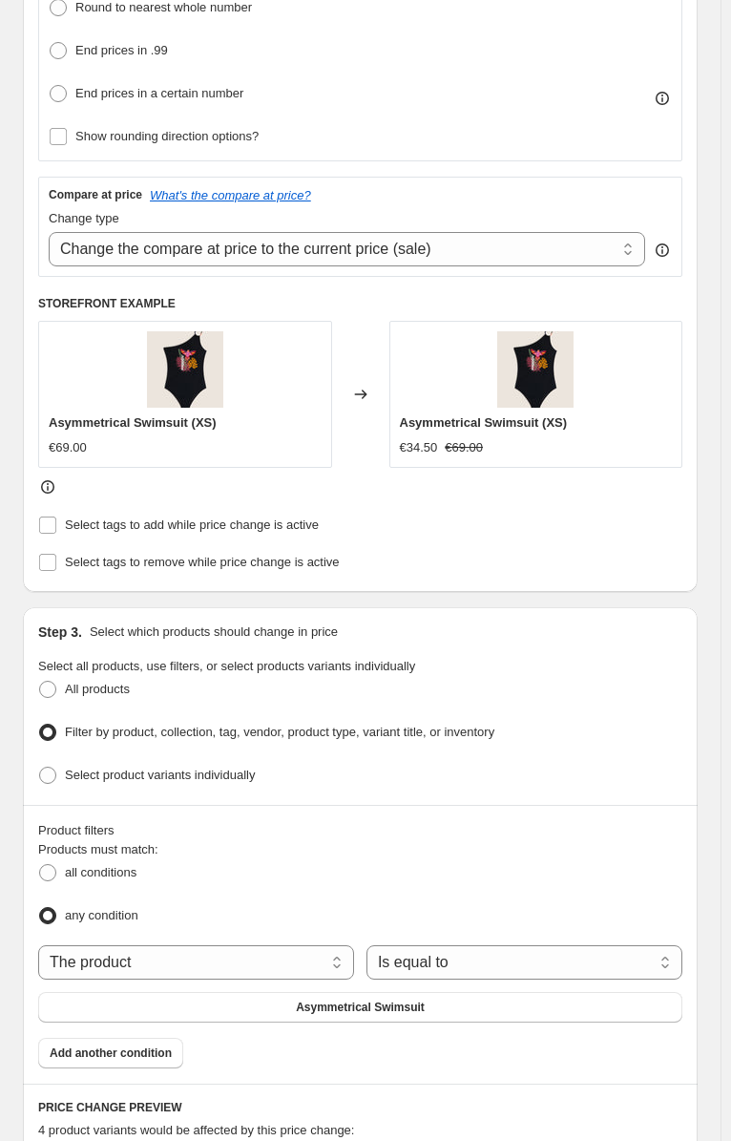
scroll to position [668, 0]
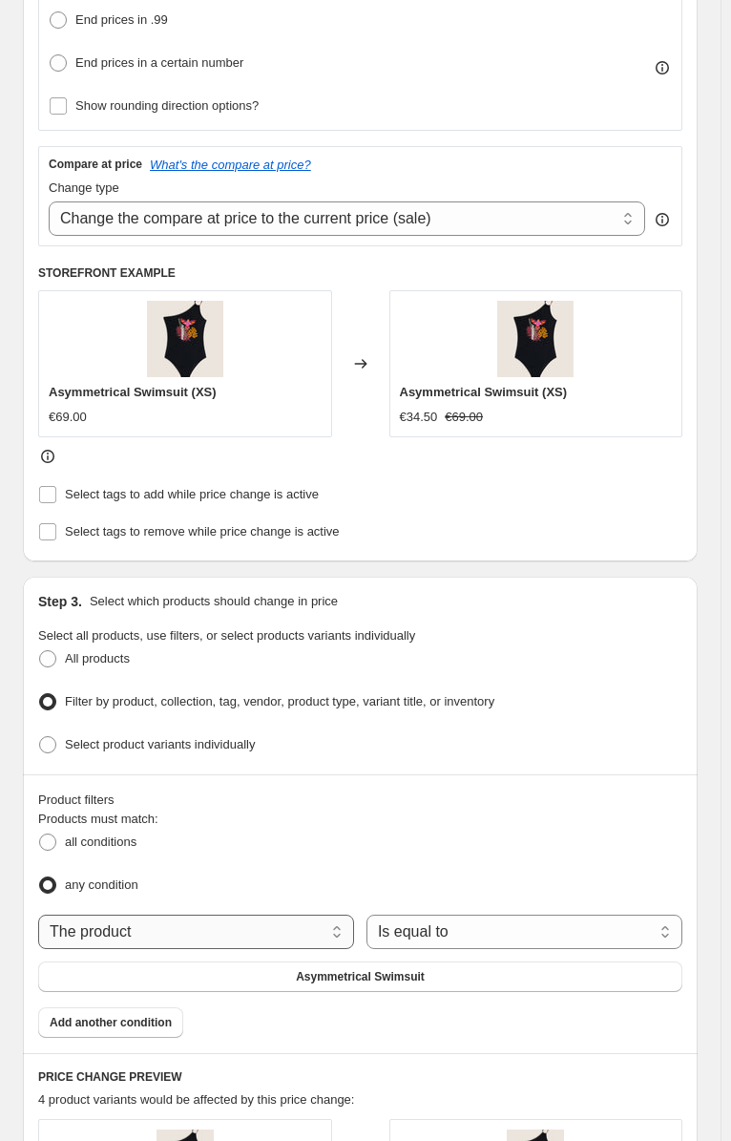
click at [246, 915] on select "The product The product's collection The product's tag The product's vendor The…" at bounding box center [196, 932] width 316 height 34
click at [435, 872] on div "any condition" at bounding box center [360, 886] width 645 height 28
click at [282, 915] on select "The product The product's collection The product's tag The product's vendor The…" at bounding box center [196, 932] width 316 height 34
select select "tag"
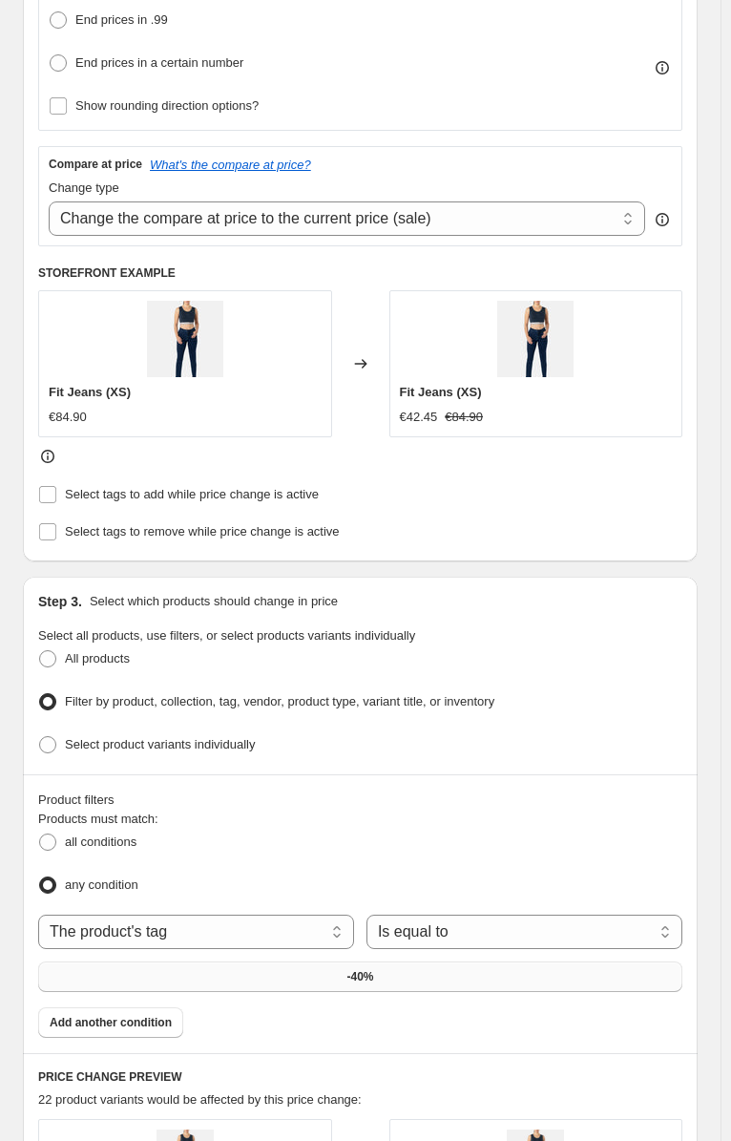
click at [360, 969] on span "-40%" at bounding box center [360, 976] width 27 height 15
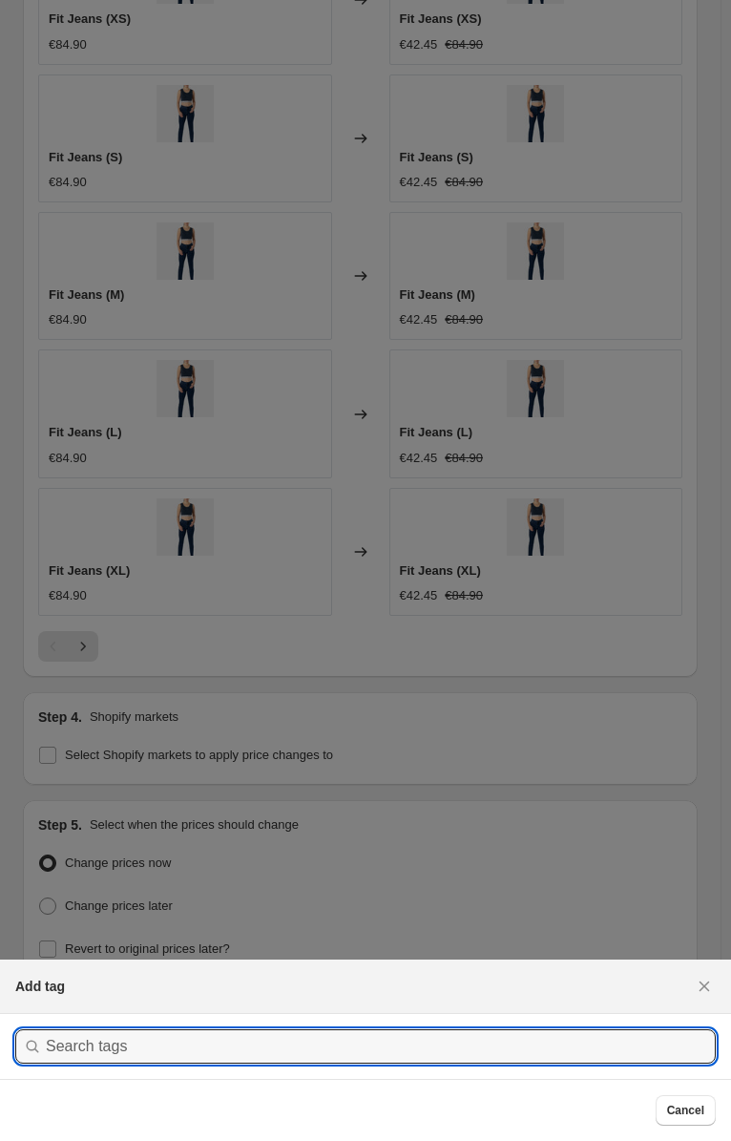
scroll to position [0, 0]
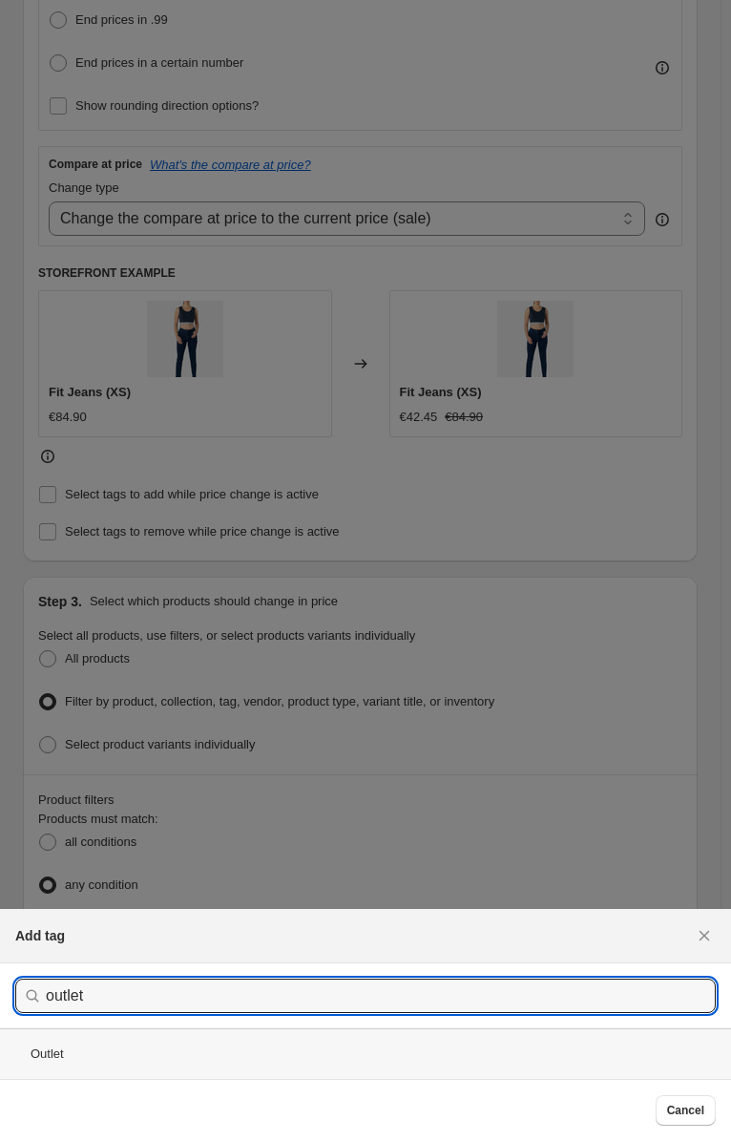
type input "outlet"
click at [179, 1028] on div "Outlet" at bounding box center [365, 1053] width 731 height 51
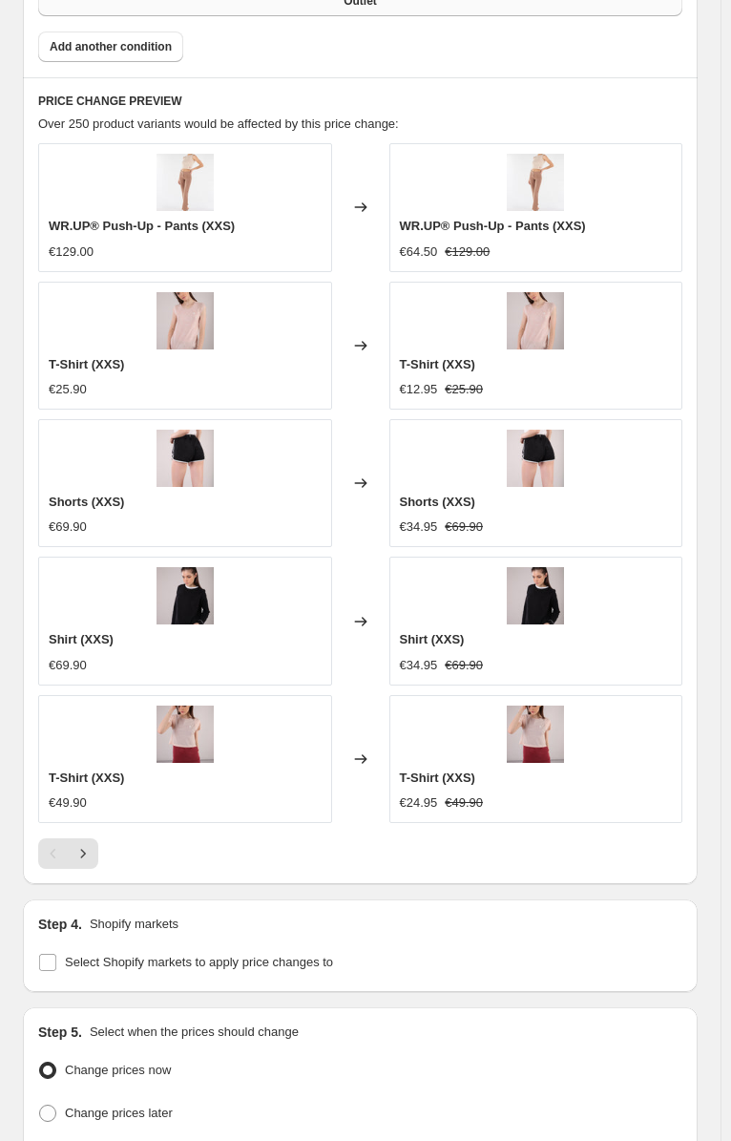
scroll to position [1644, 0]
click at [124, 949] on label "Select Shopify markets to apply price changes to" at bounding box center [185, 962] width 295 height 27
click at [56, 954] on input "Select Shopify markets to apply price changes to" at bounding box center [47, 962] width 17 height 17
checkbox input "true"
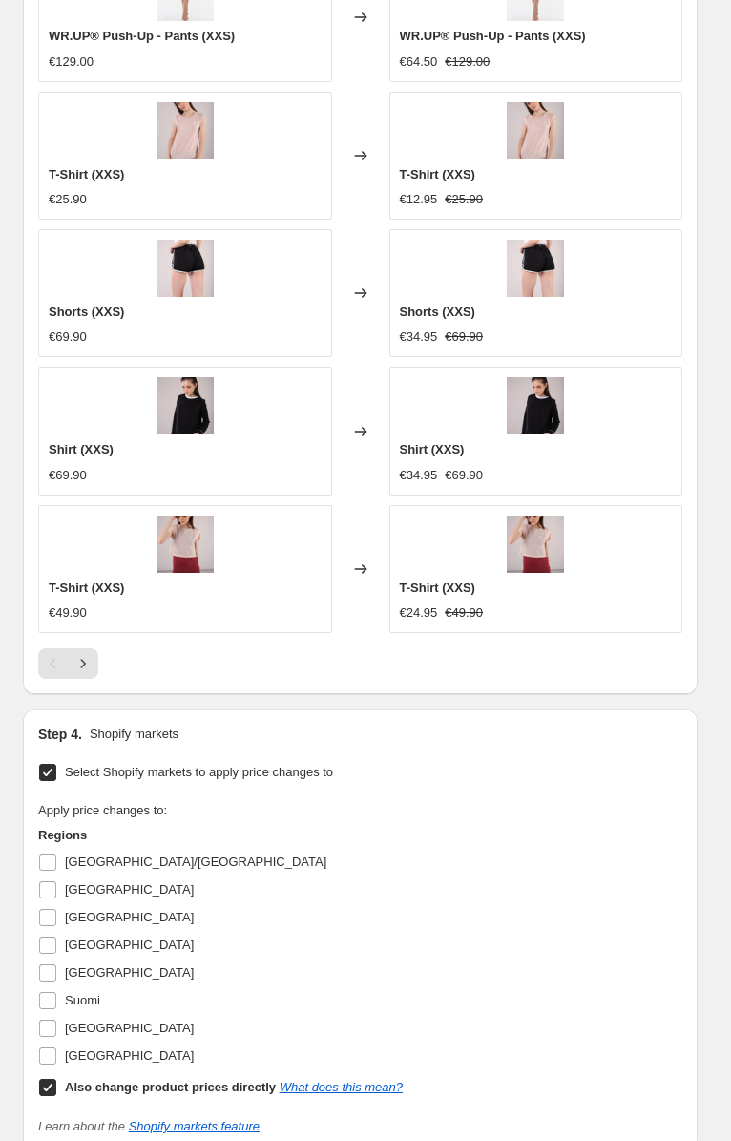
scroll to position [1835, 0]
click at [50, 1078] on input "Also change product prices directly What does this mean?" at bounding box center [47, 1086] width 17 height 17
checkbox input "false"
click at [45, 990] on span at bounding box center [47, 999] width 19 height 19
click at [45, 991] on input "Suomi" at bounding box center [47, 999] width 17 height 17
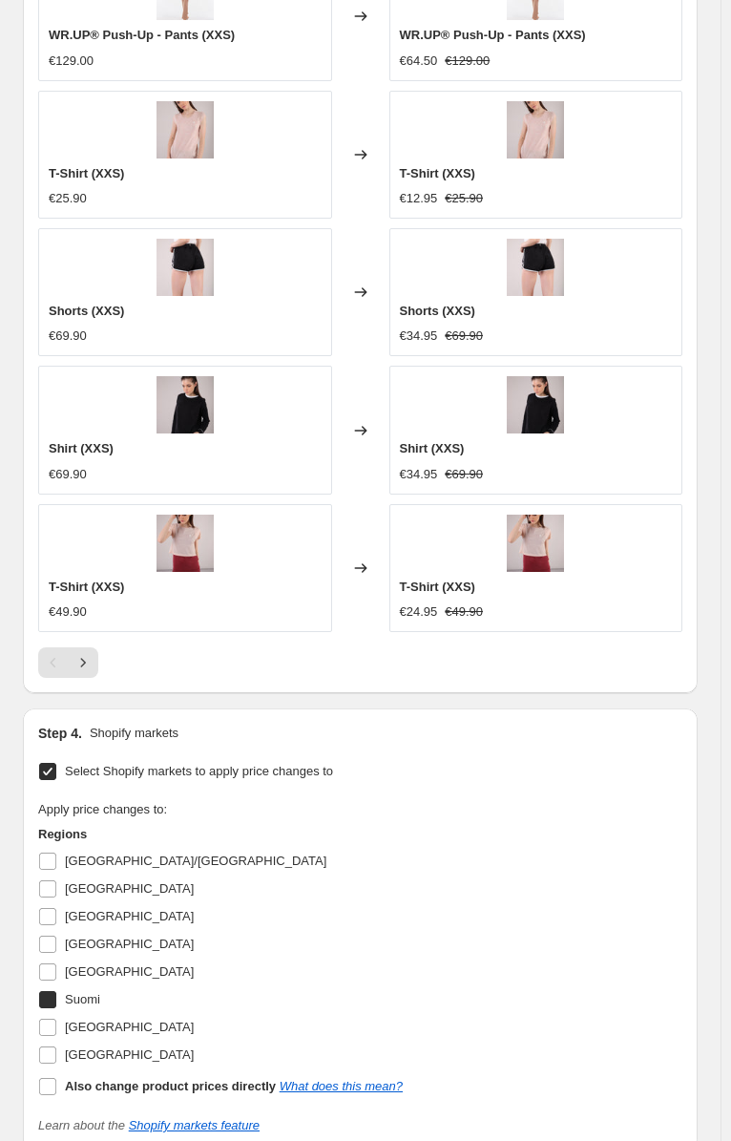
checkbox input "true"
click at [46, 964] on input "[GEOGRAPHIC_DATA]" at bounding box center [47, 972] width 17 height 17
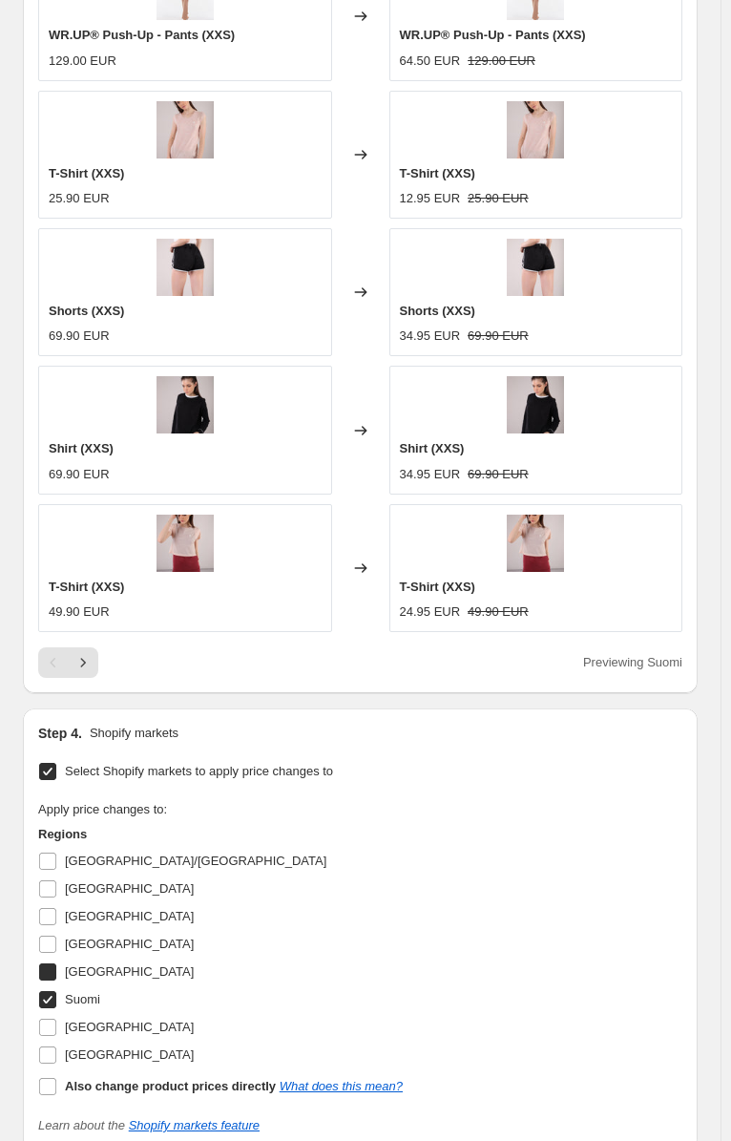
checkbox input "true"
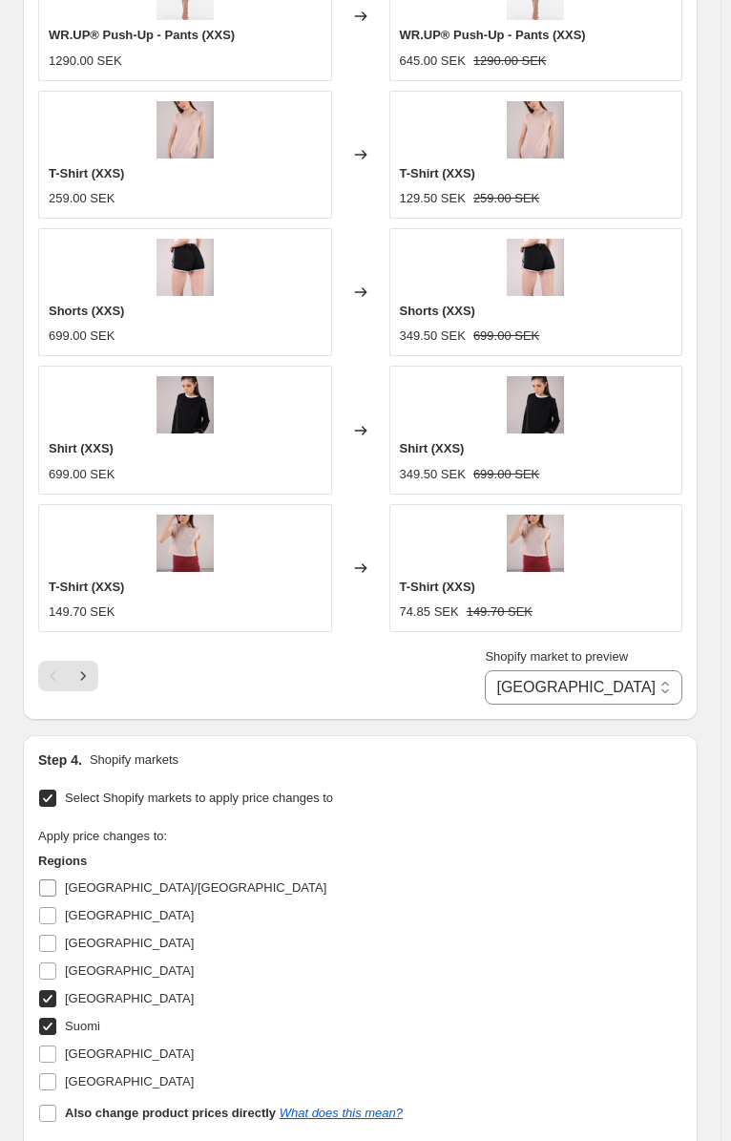
click at [48, 880] on input "[GEOGRAPHIC_DATA]/[GEOGRAPHIC_DATA]" at bounding box center [47, 888] width 17 height 17
checkbox input "true"
select select "99453829444"
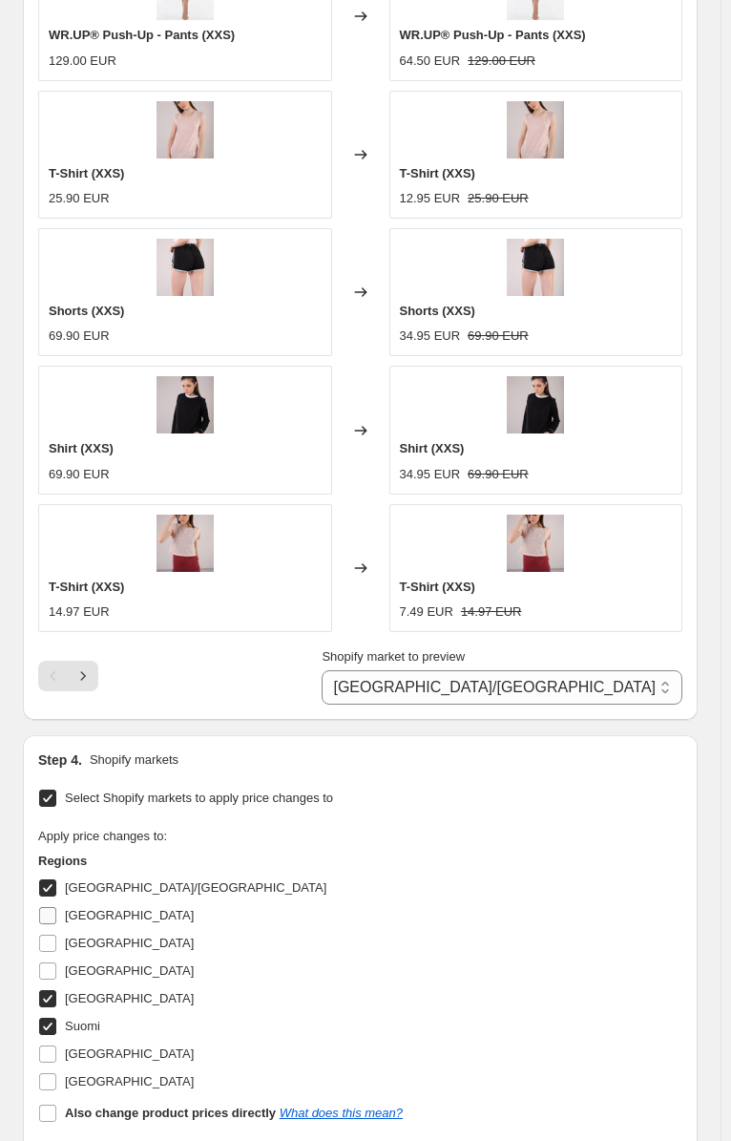
click at [46, 907] on input "[GEOGRAPHIC_DATA]" at bounding box center [47, 915] width 17 height 17
checkbox input "true"
click at [46, 935] on input "[GEOGRAPHIC_DATA]" at bounding box center [47, 943] width 17 height 17
checkbox input "true"
click at [51, 963] on input "[GEOGRAPHIC_DATA]" at bounding box center [47, 971] width 17 height 17
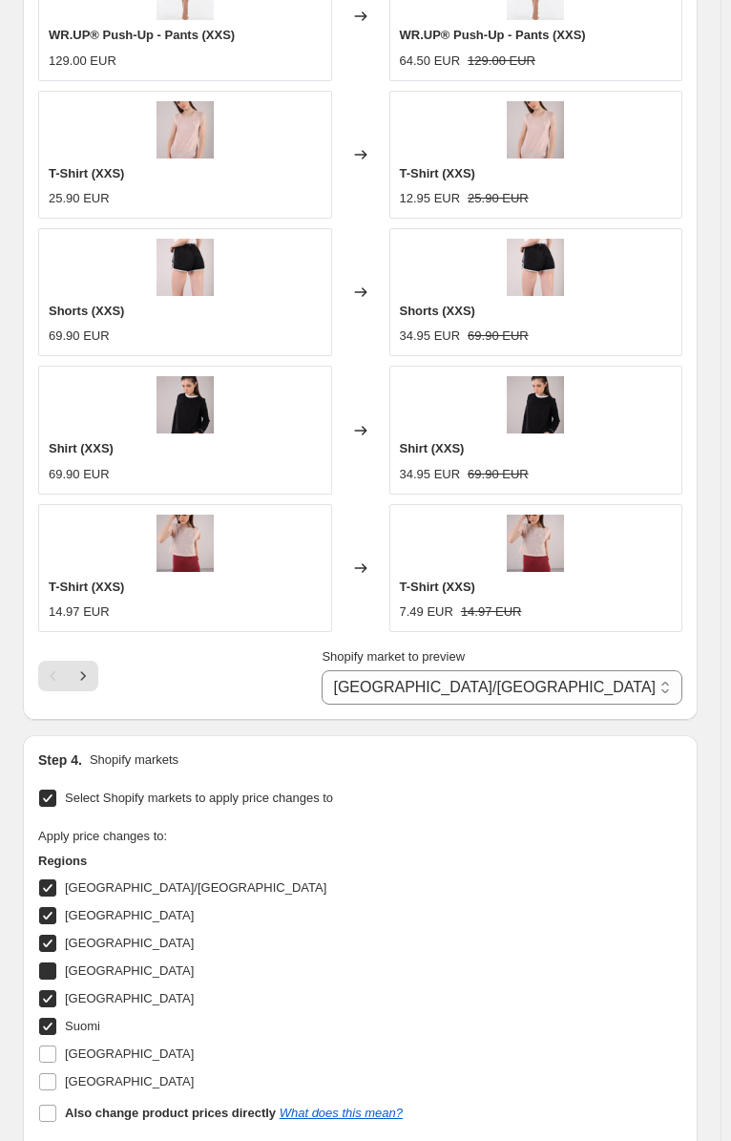
checkbox input "true"
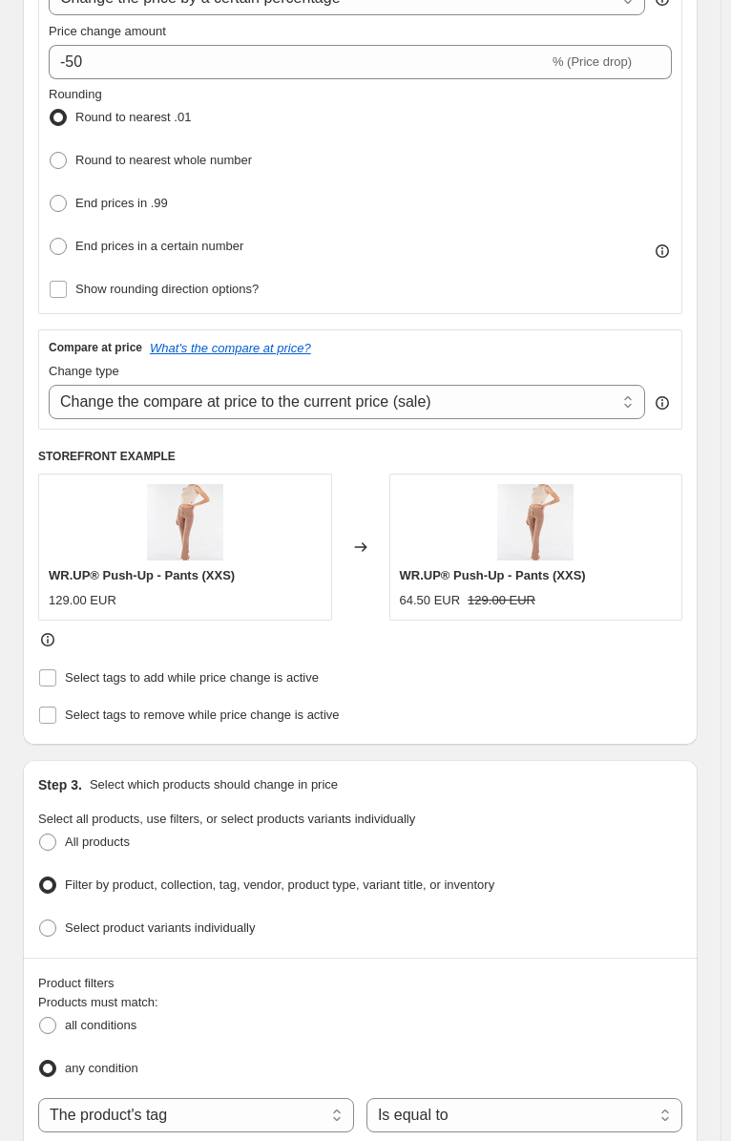
scroll to position [8, 0]
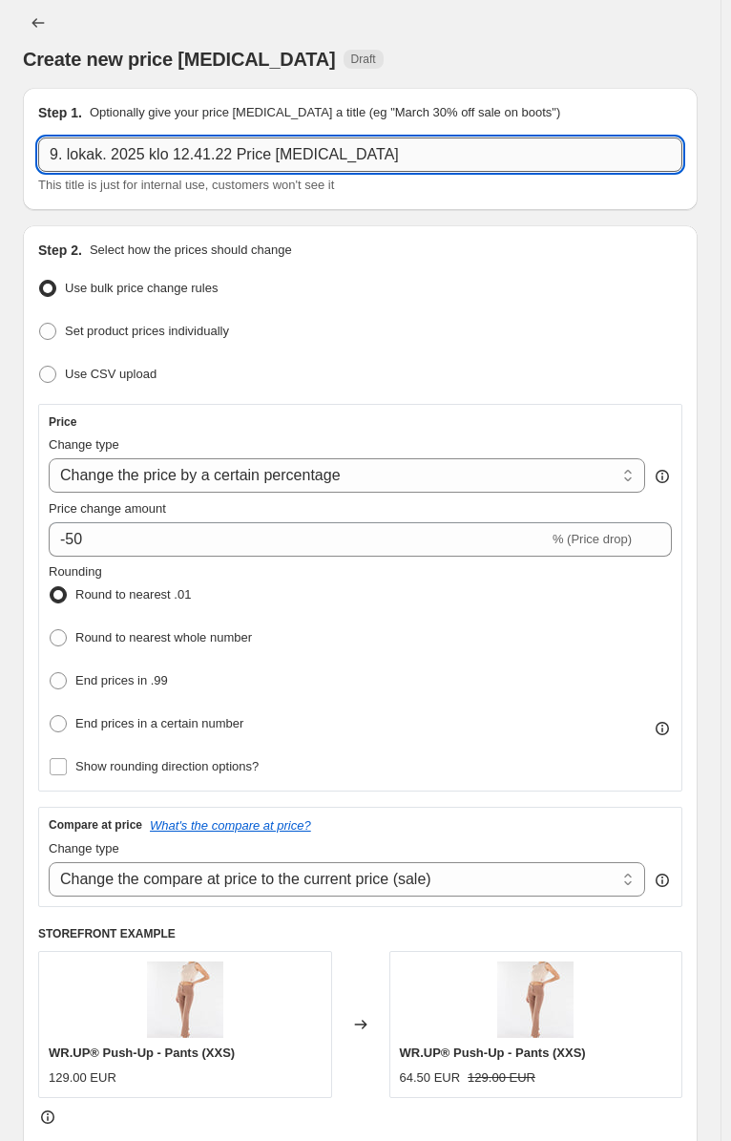
click at [235, 138] on input "9. lokak. 2025 klo 12.41.22 Price [MEDICAL_DATA]" at bounding box center [360, 155] width 645 height 34
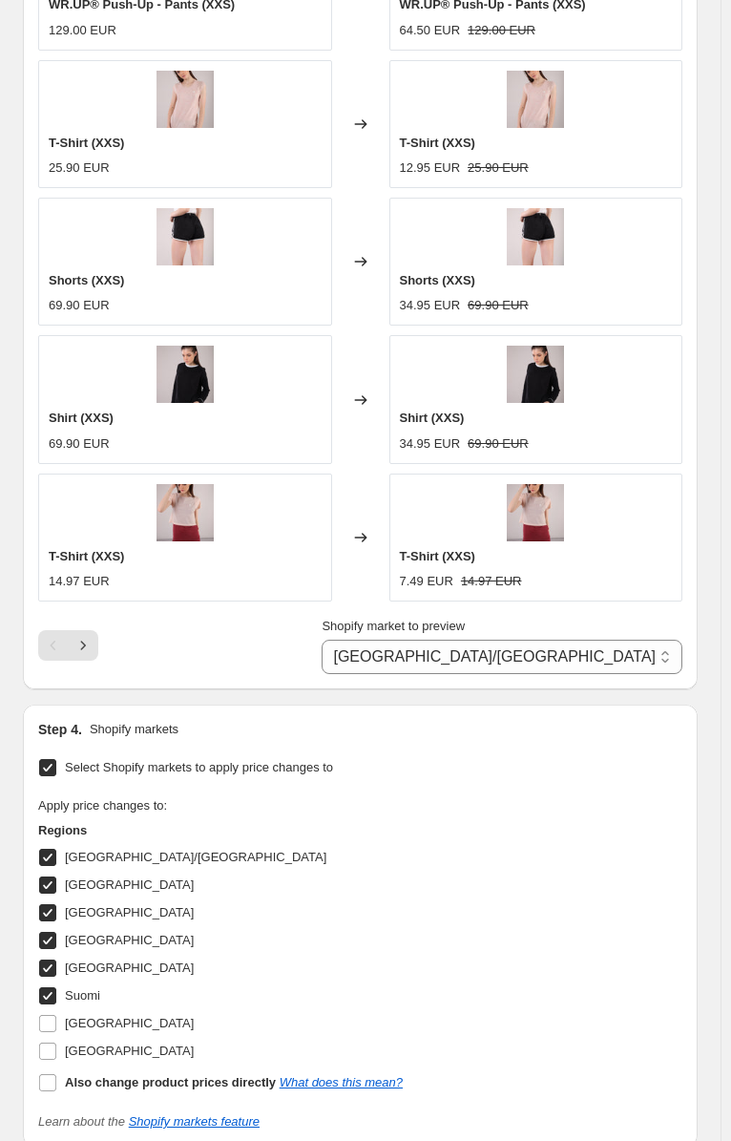
scroll to position [2013, 0]
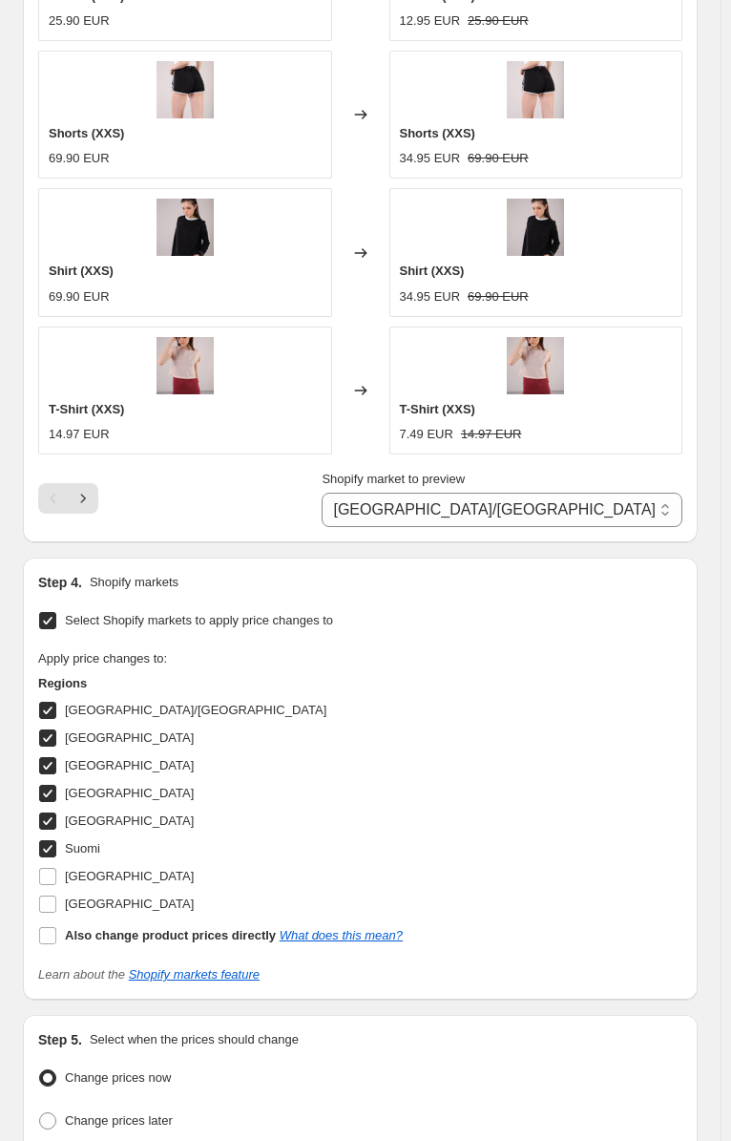
type input "Outlet prices -50% 9.10"
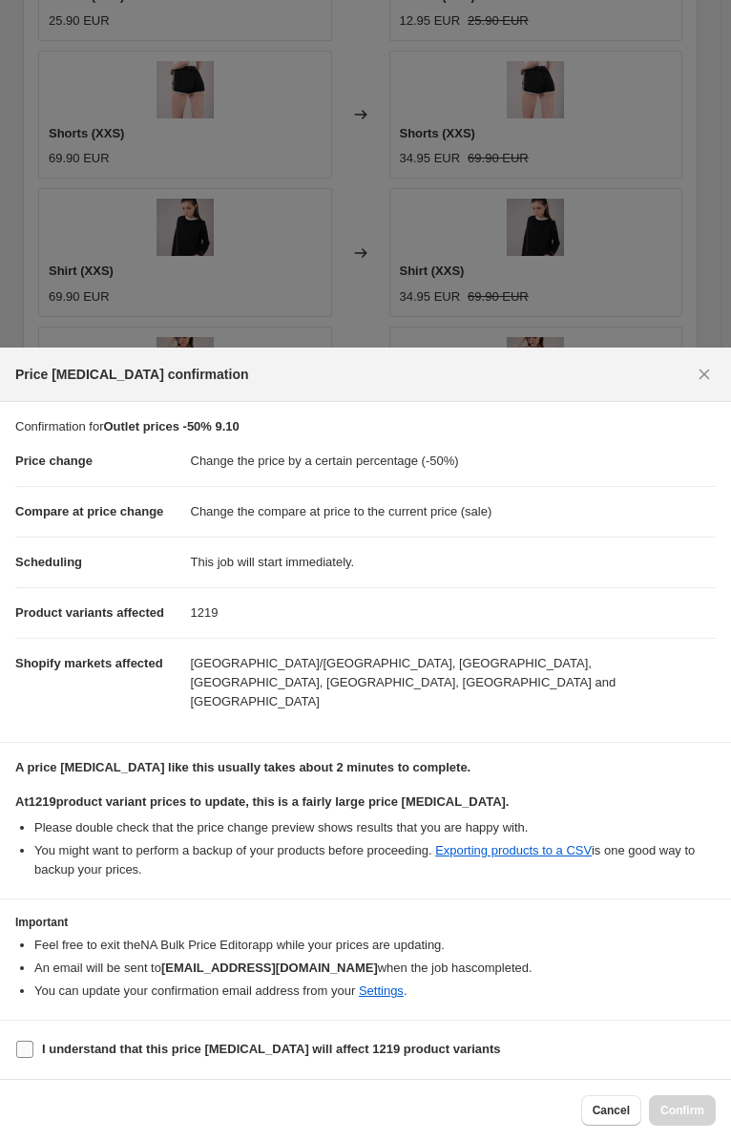
click at [33, 1041] on input "I understand that this price [MEDICAL_DATA] will affect 1219 product variants" at bounding box center [24, 1049] width 17 height 17
checkbox input "true"
click at [661, 1103] on span "Confirm" at bounding box center [683, 1110] width 44 height 15
